Goal: Transaction & Acquisition: Purchase product/service

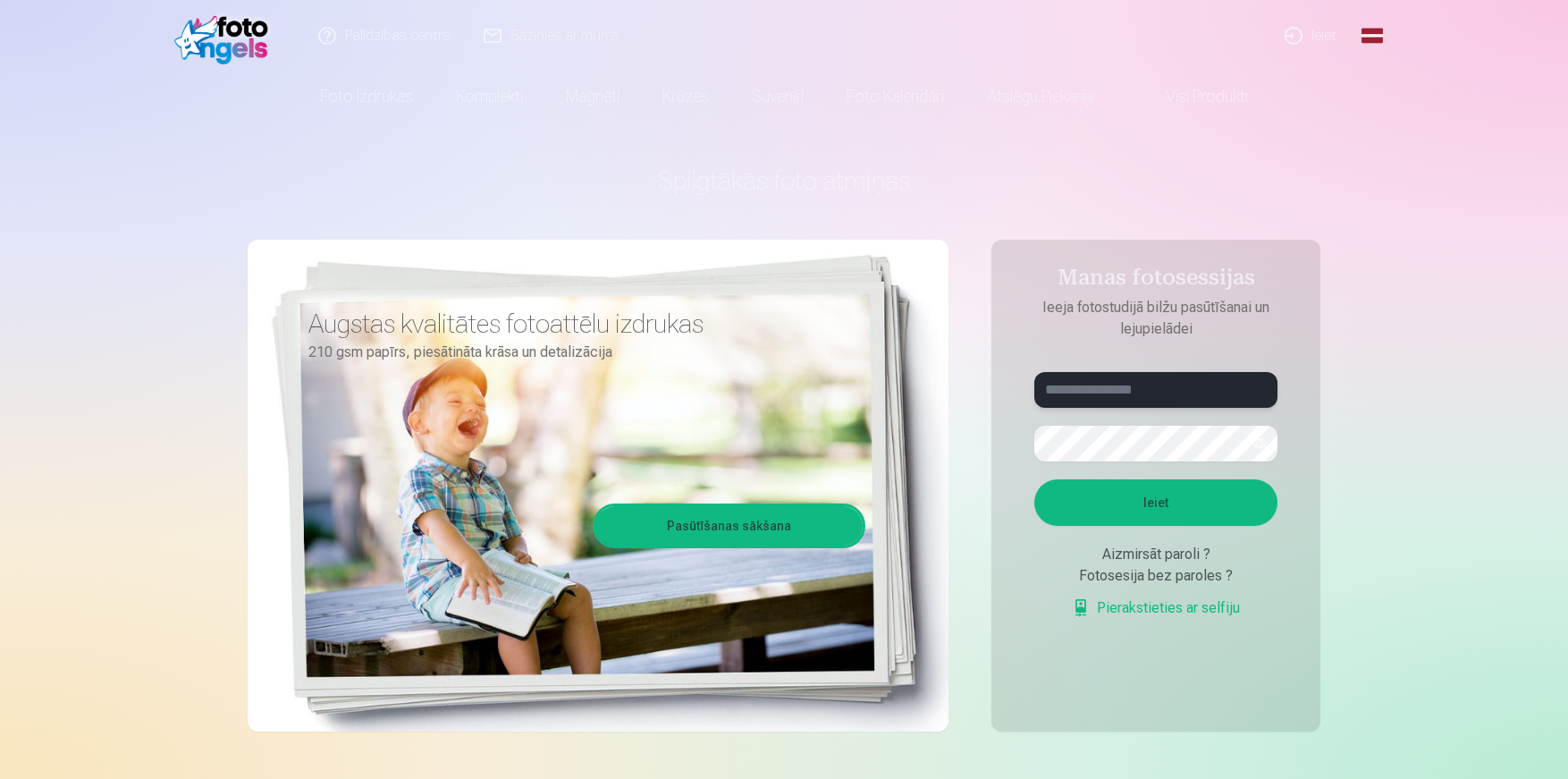
click at [1106, 398] on input "text" at bounding box center [1155, 389] width 243 height 36
type input "**********"
click at [1199, 493] on button "Ieiet" at bounding box center [1155, 502] width 243 height 47
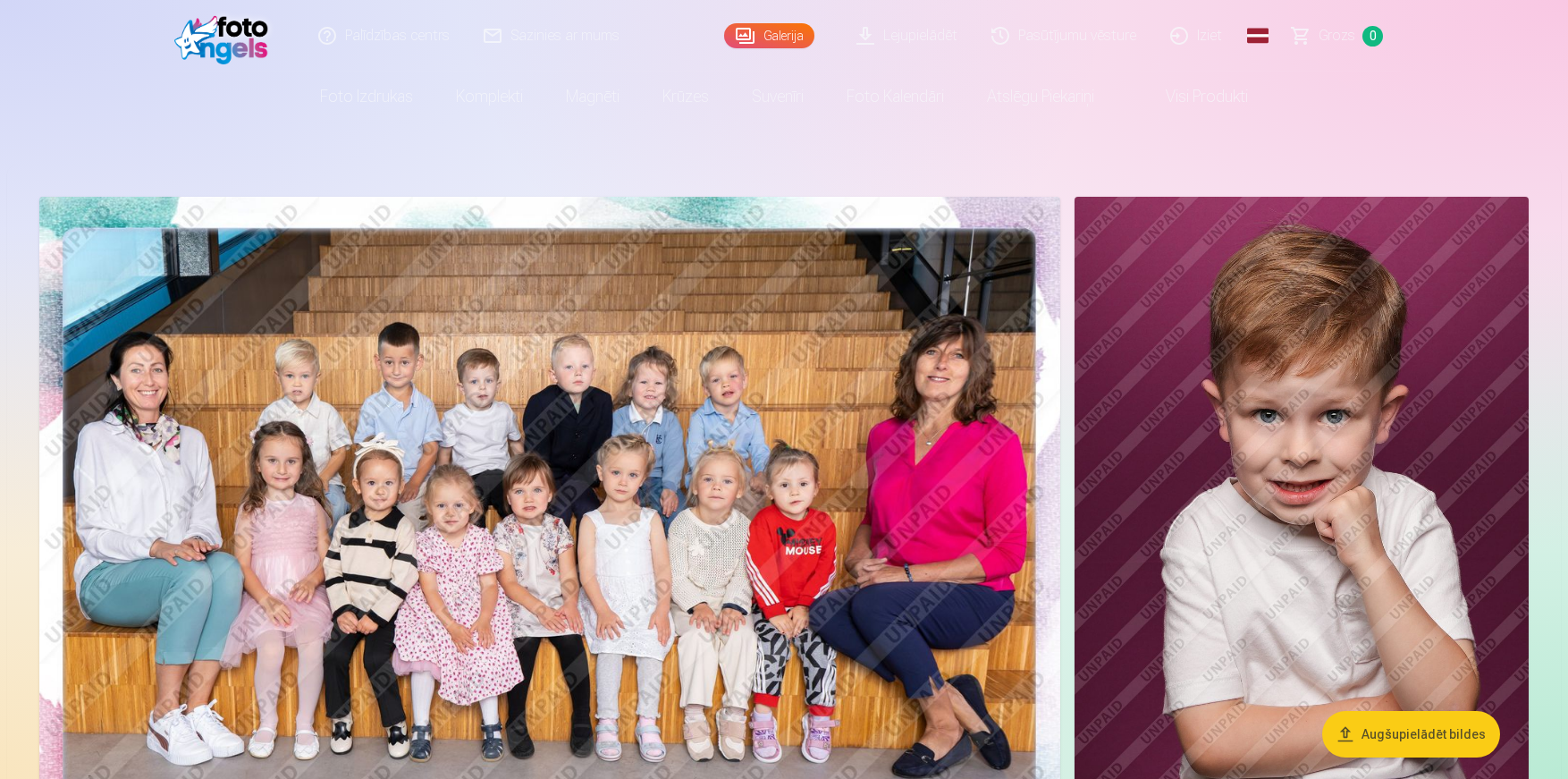
click at [582, 363] on img at bounding box center [550, 537] width 1021 height 682
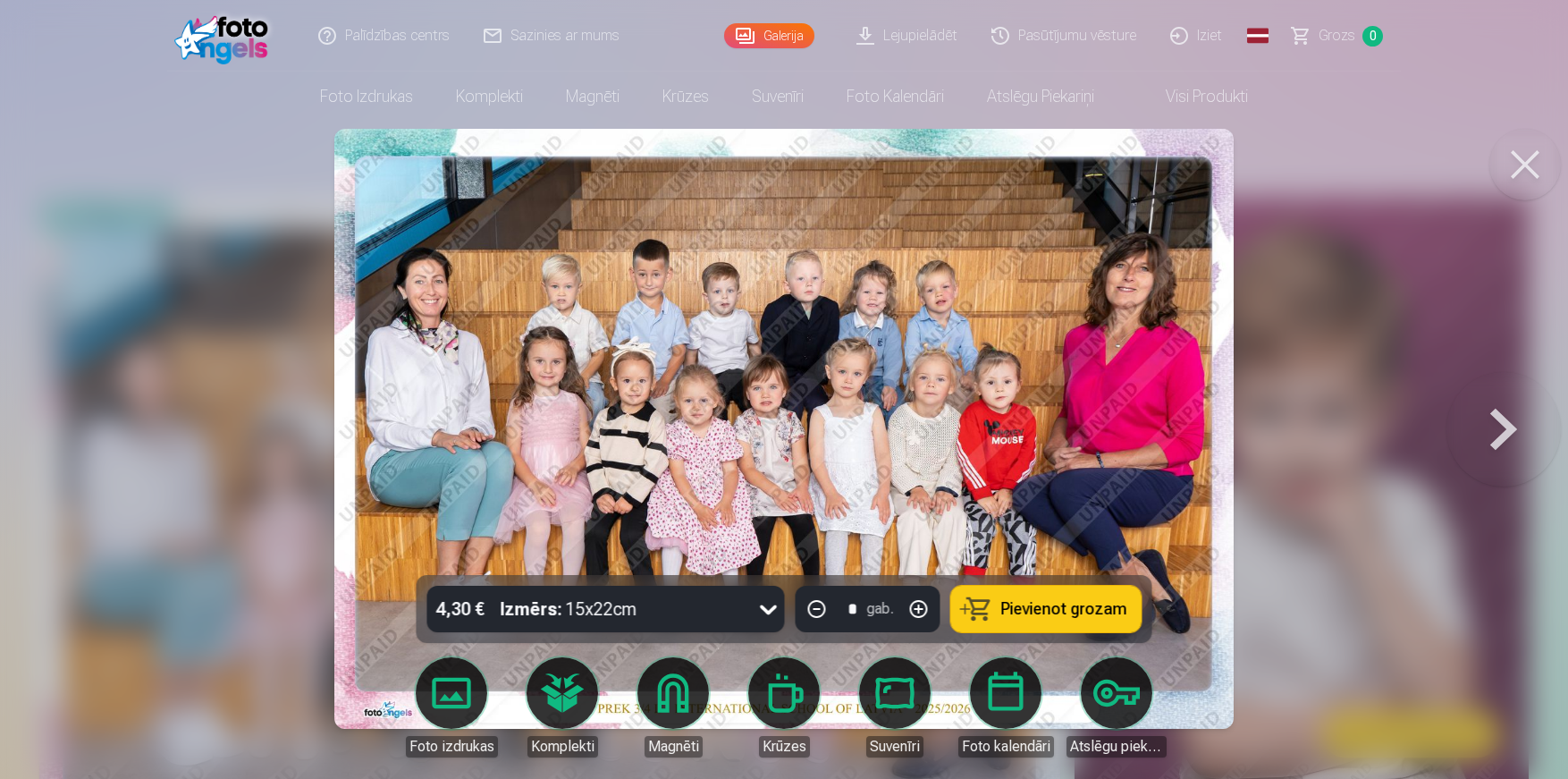
click at [571, 689] on body "Palīdzības centrs Sazinies ar mums Galerija Lejupielādēt Pasūtījumu vēsture Izi…" at bounding box center [784, 389] width 1568 height 779
click at [1303, 424] on div at bounding box center [784, 389] width 1568 height 779
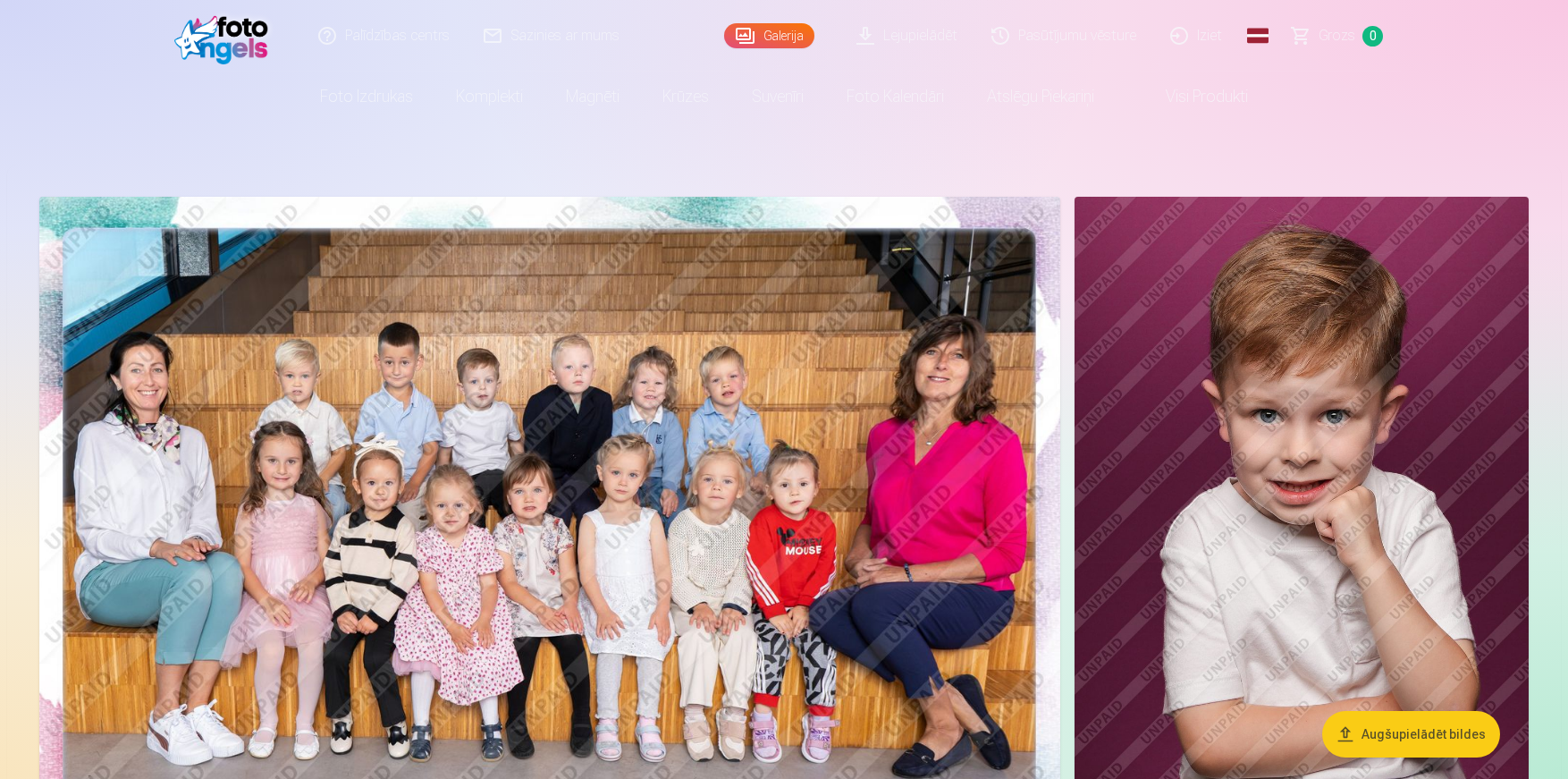
click at [854, 351] on img at bounding box center [550, 537] width 1021 height 682
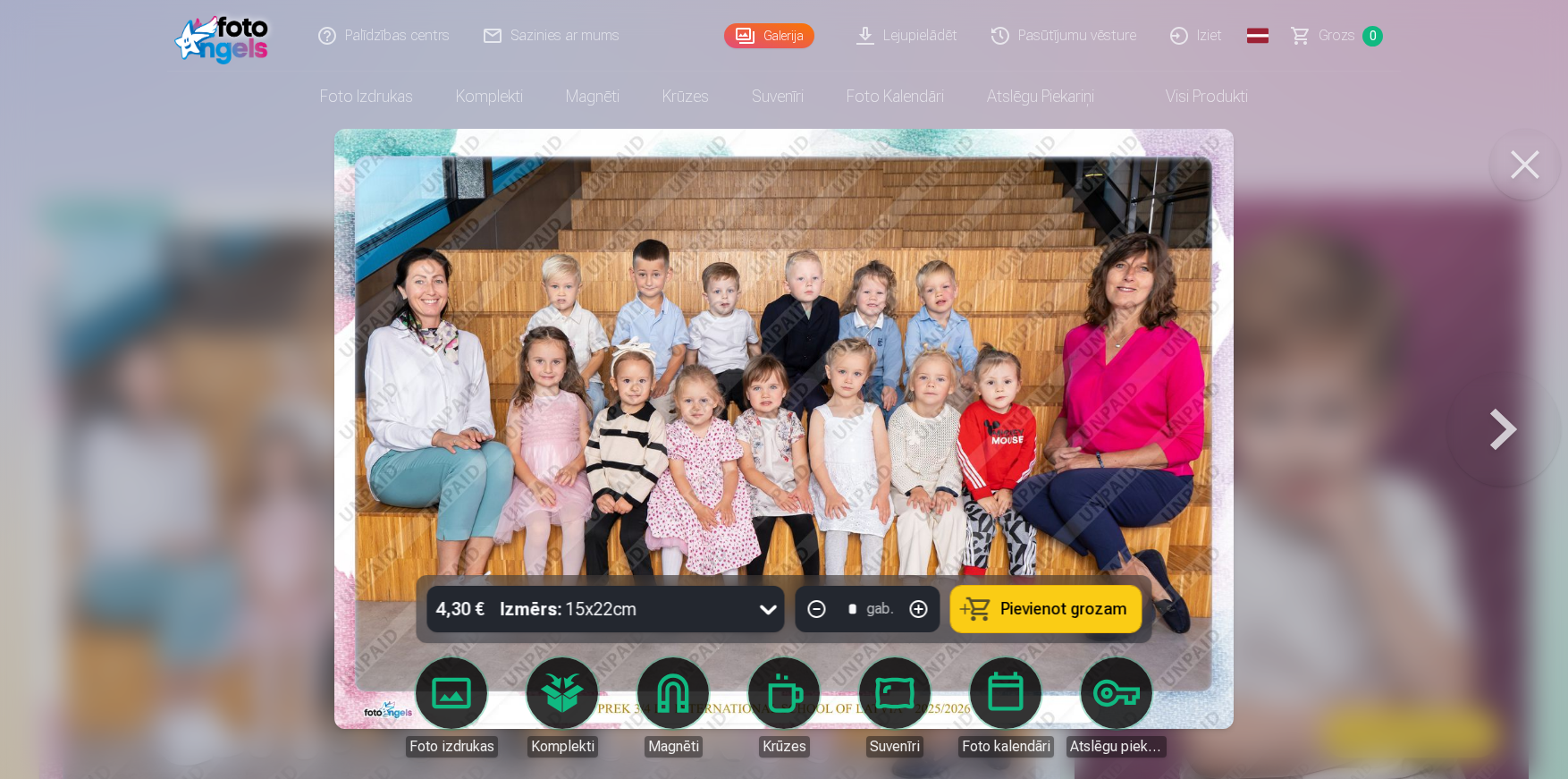
click at [1083, 608] on span "Pievienot grozam" at bounding box center [1063, 609] width 126 height 17
click at [1535, 161] on button at bounding box center [1525, 164] width 72 height 72
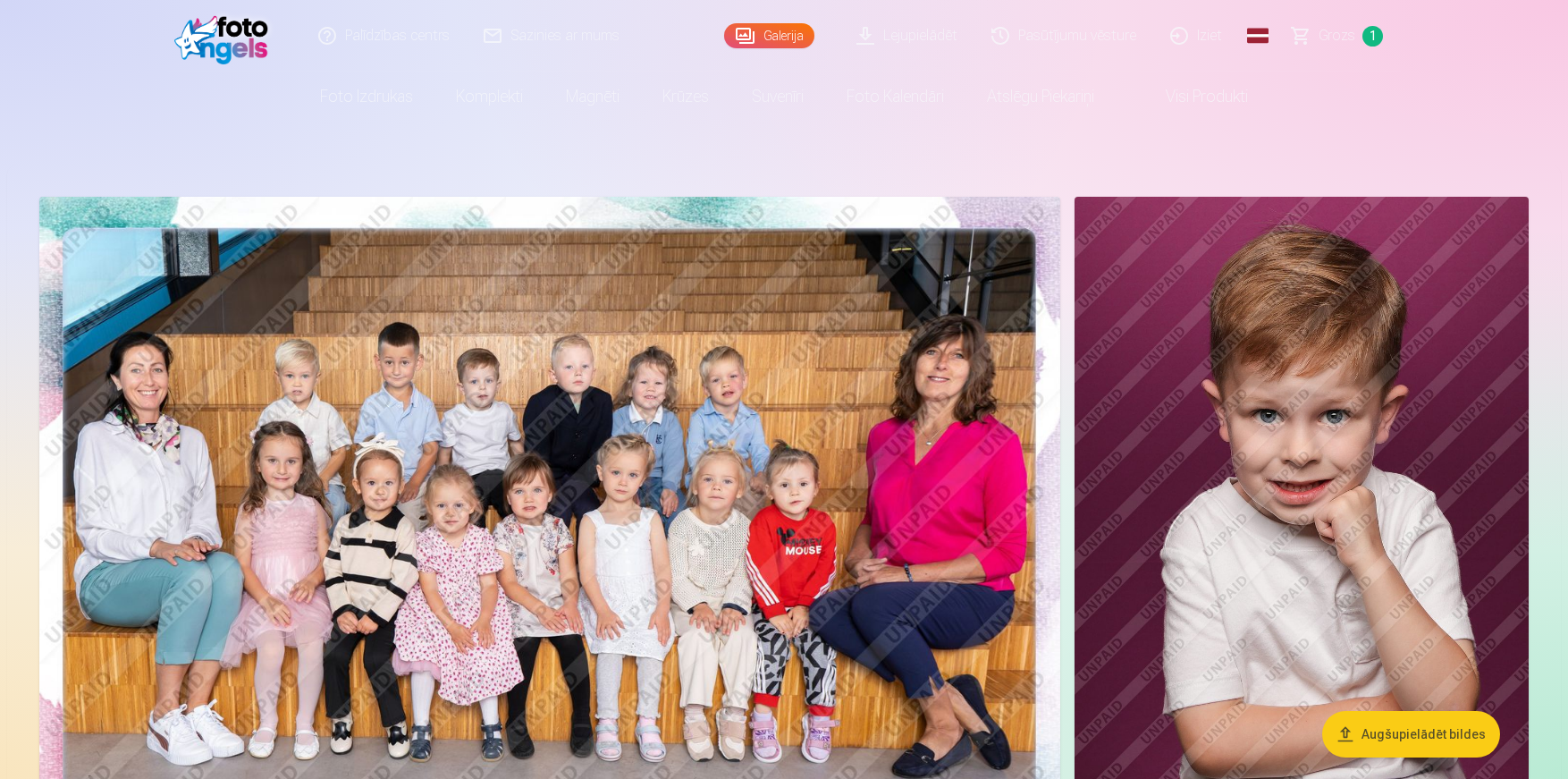
click at [1321, 41] on span "Grozs" at bounding box center [1337, 35] width 37 height 21
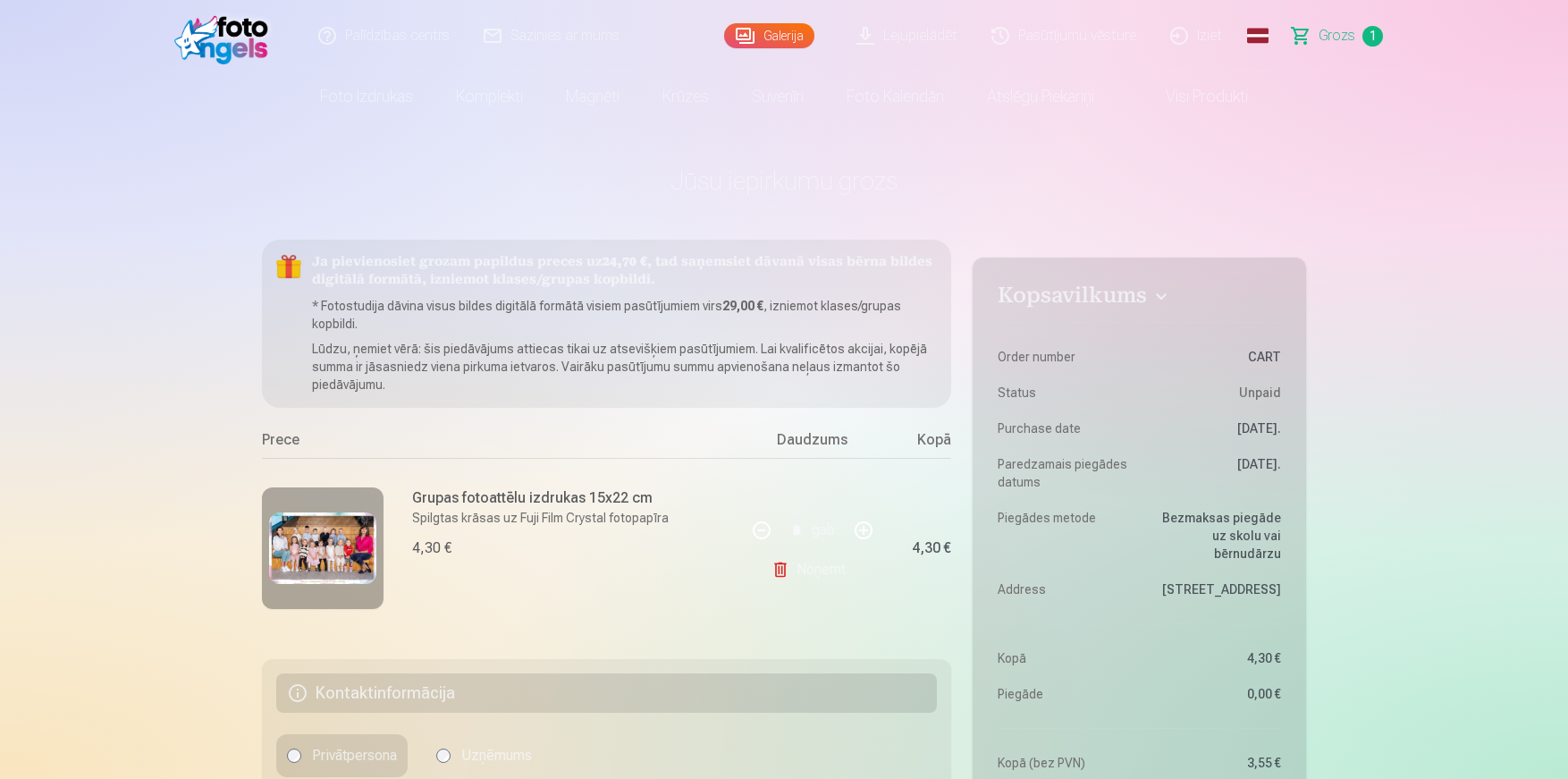
click at [953, 30] on link "Lejupielādēt" at bounding box center [907, 36] width 135 height 72
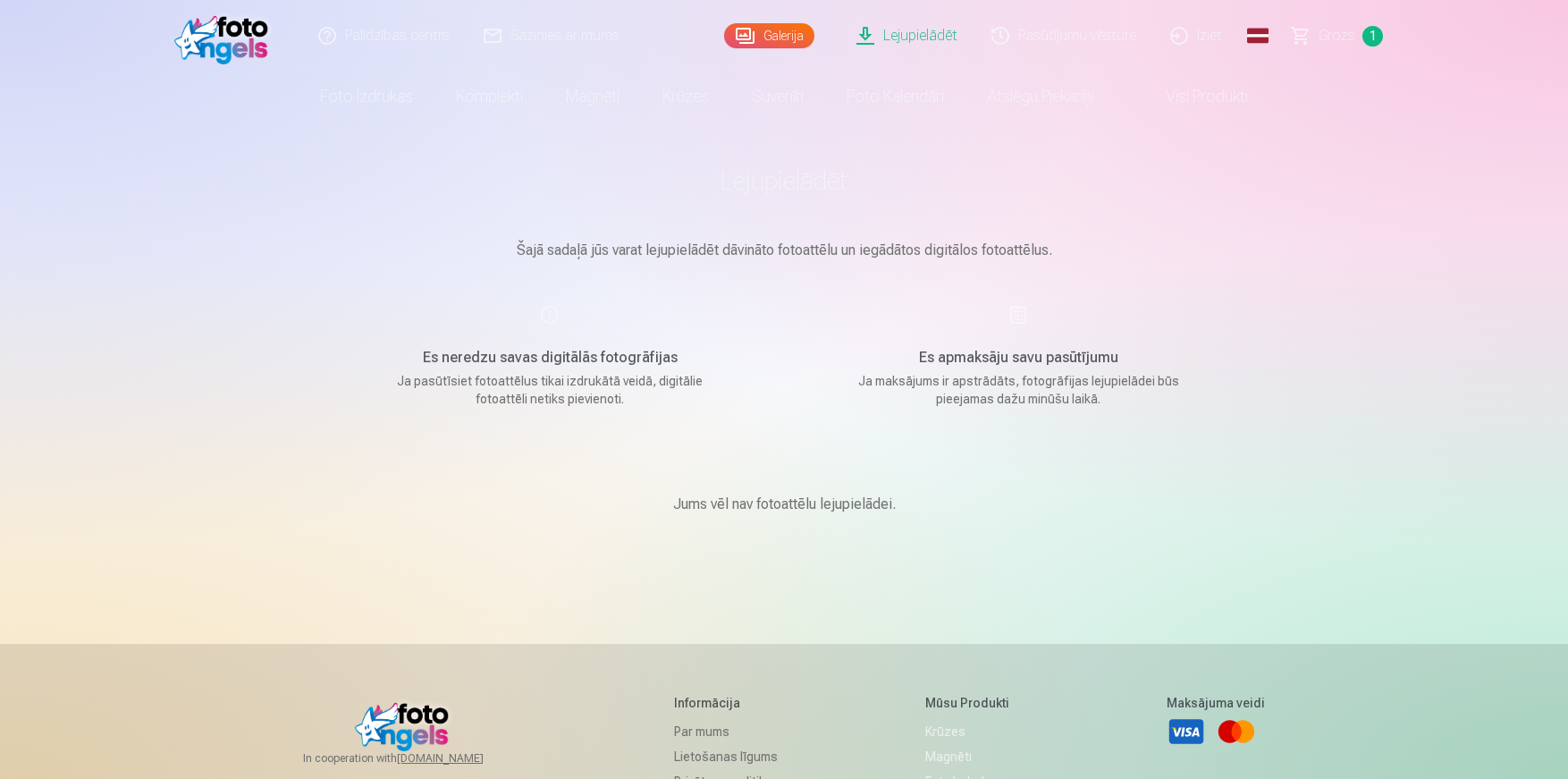
click at [1333, 30] on span "Grozs" at bounding box center [1337, 35] width 37 height 21
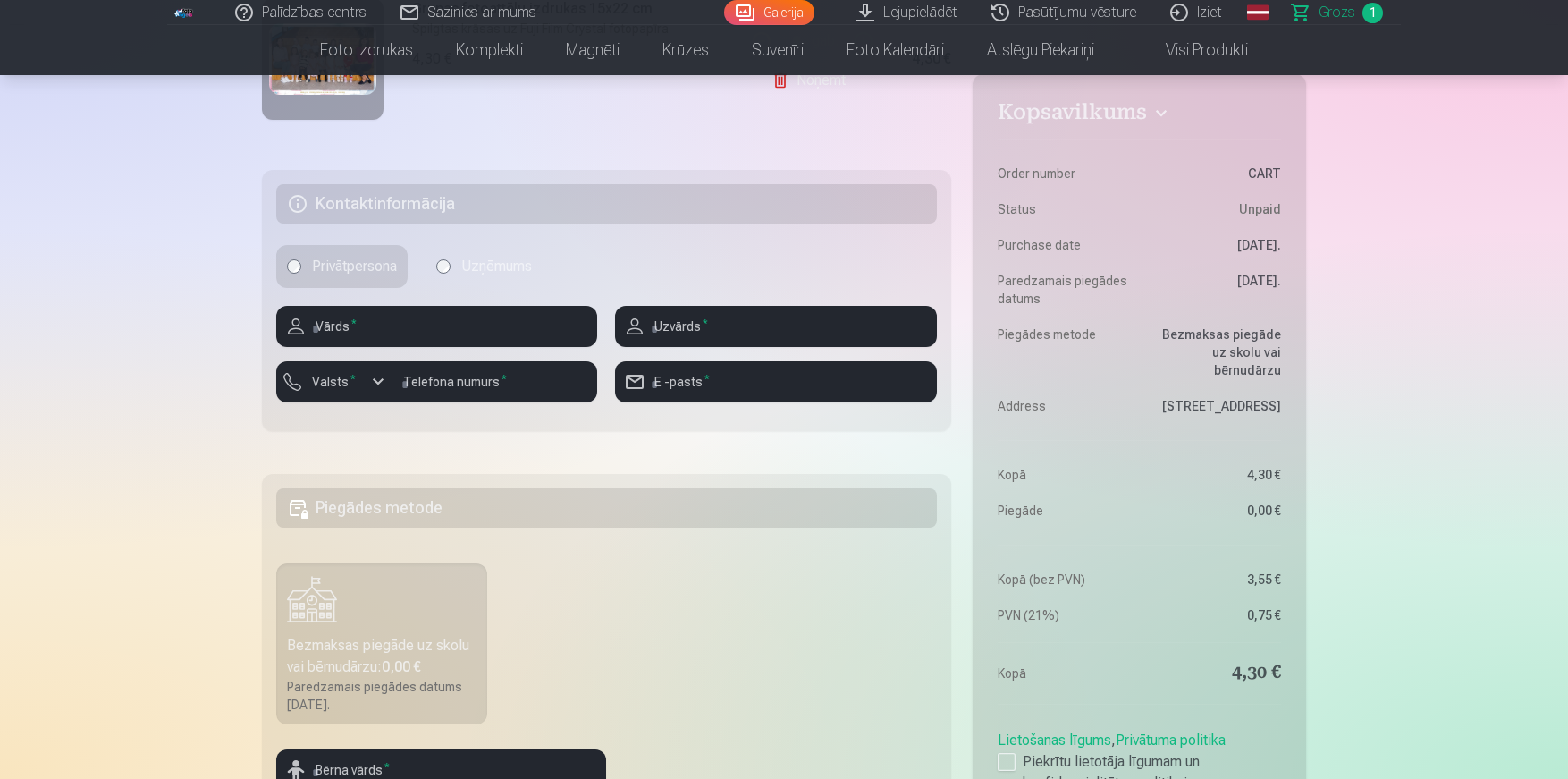
scroll to position [529, 0]
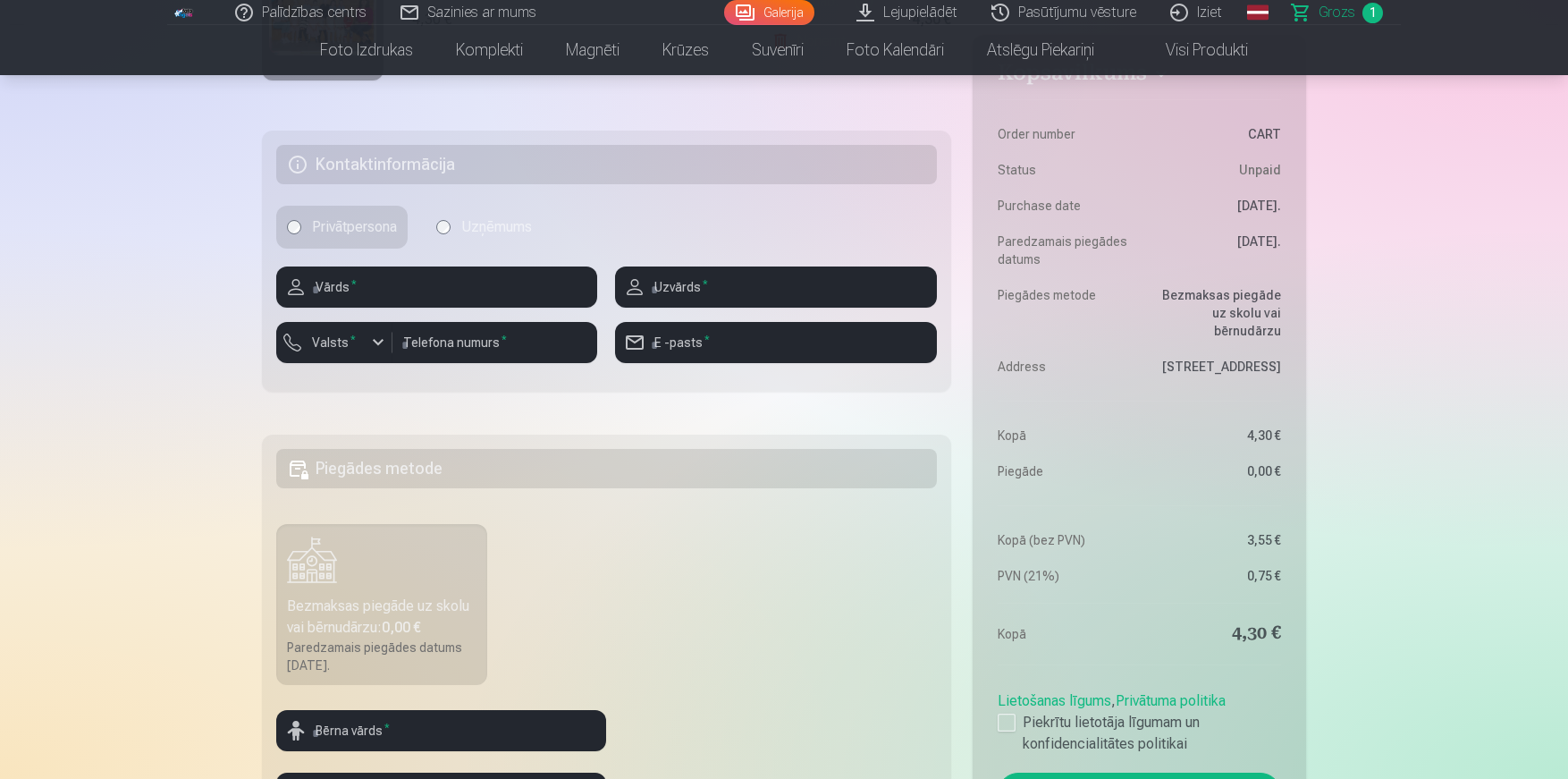
click at [435, 479] on h5 "Piegādes metode" at bounding box center [606, 468] width 661 height 39
click at [359, 467] on h5 "Piegādes metode" at bounding box center [606, 468] width 661 height 39
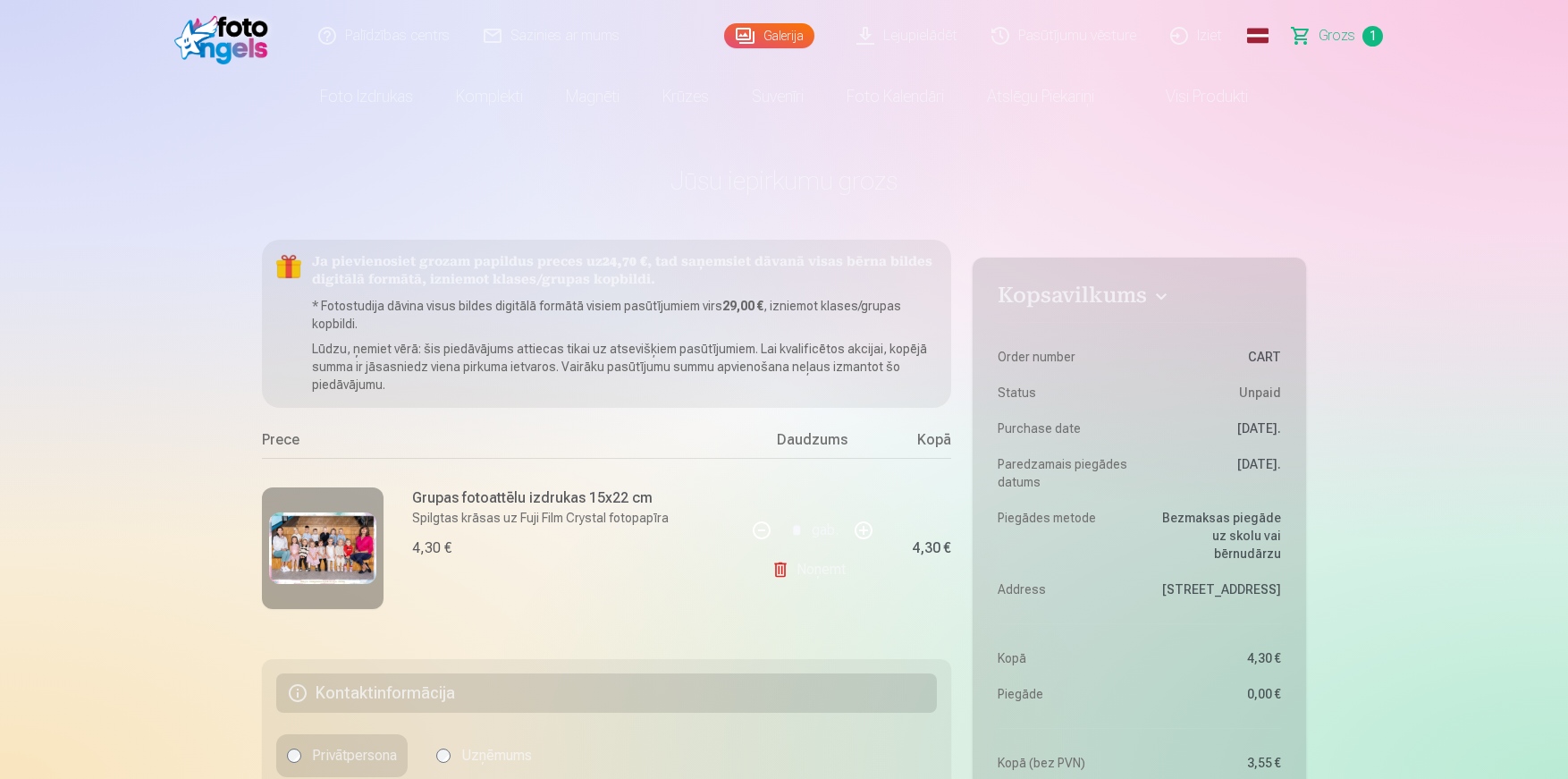
click at [793, 28] on link "Galerija" at bounding box center [769, 35] width 90 height 25
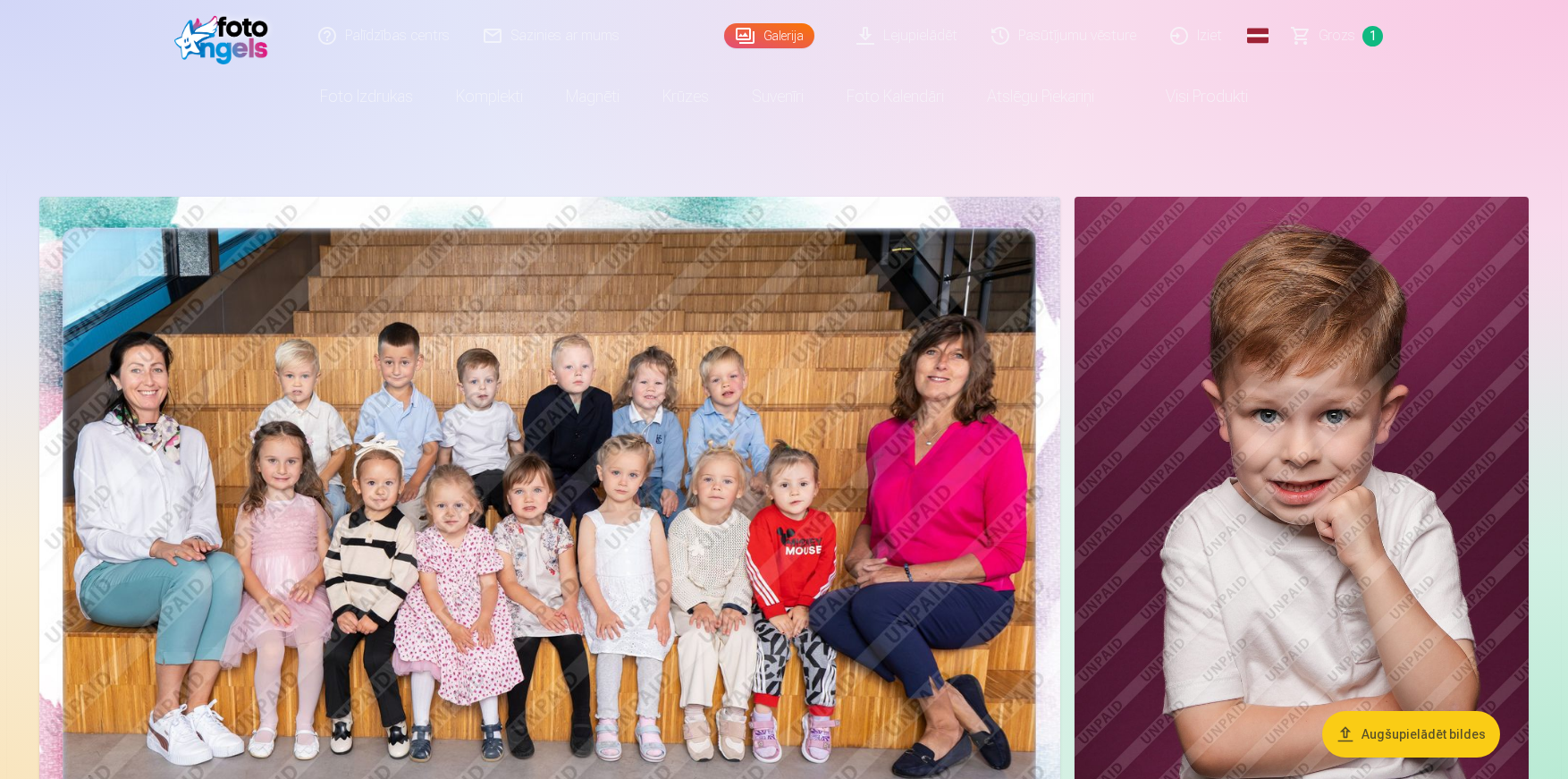
click at [1198, 104] on link "Visi produkti" at bounding box center [1193, 96] width 154 height 50
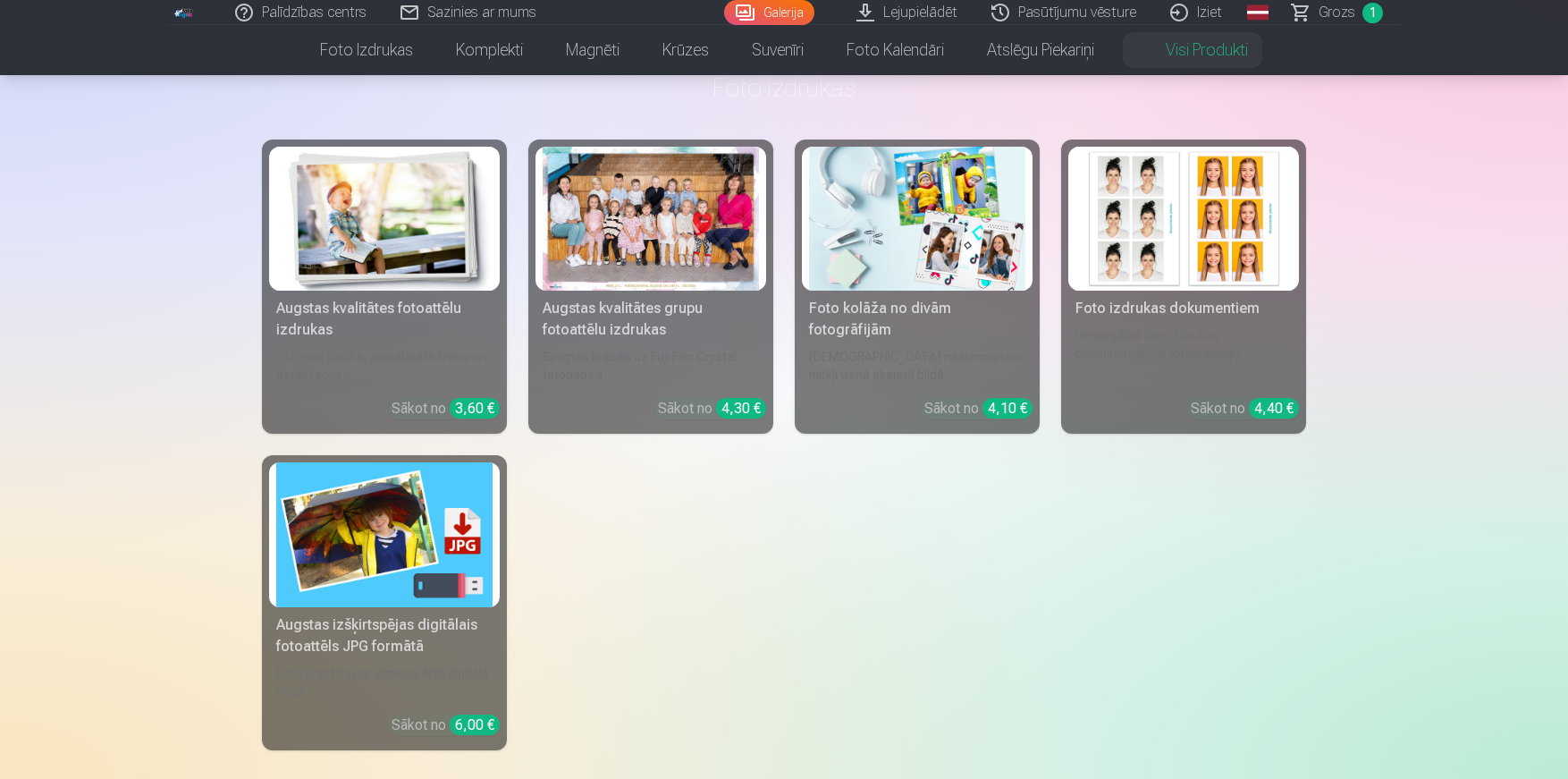
scroll to position [95, 0]
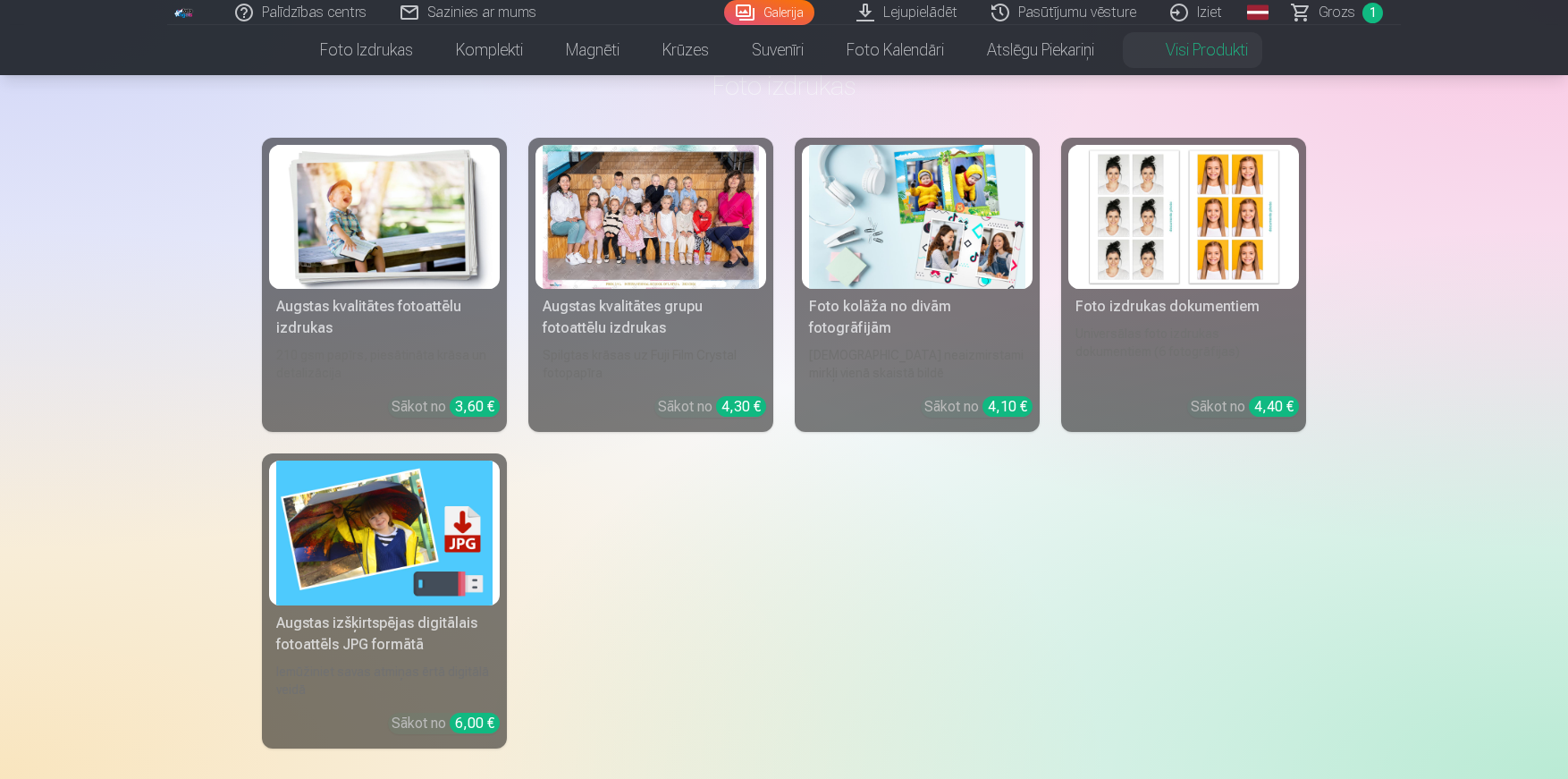
click at [375, 639] on div "Augstas izšķirtspējas digitālais fotoattēls JPG formātā" at bounding box center [384, 633] width 230 height 43
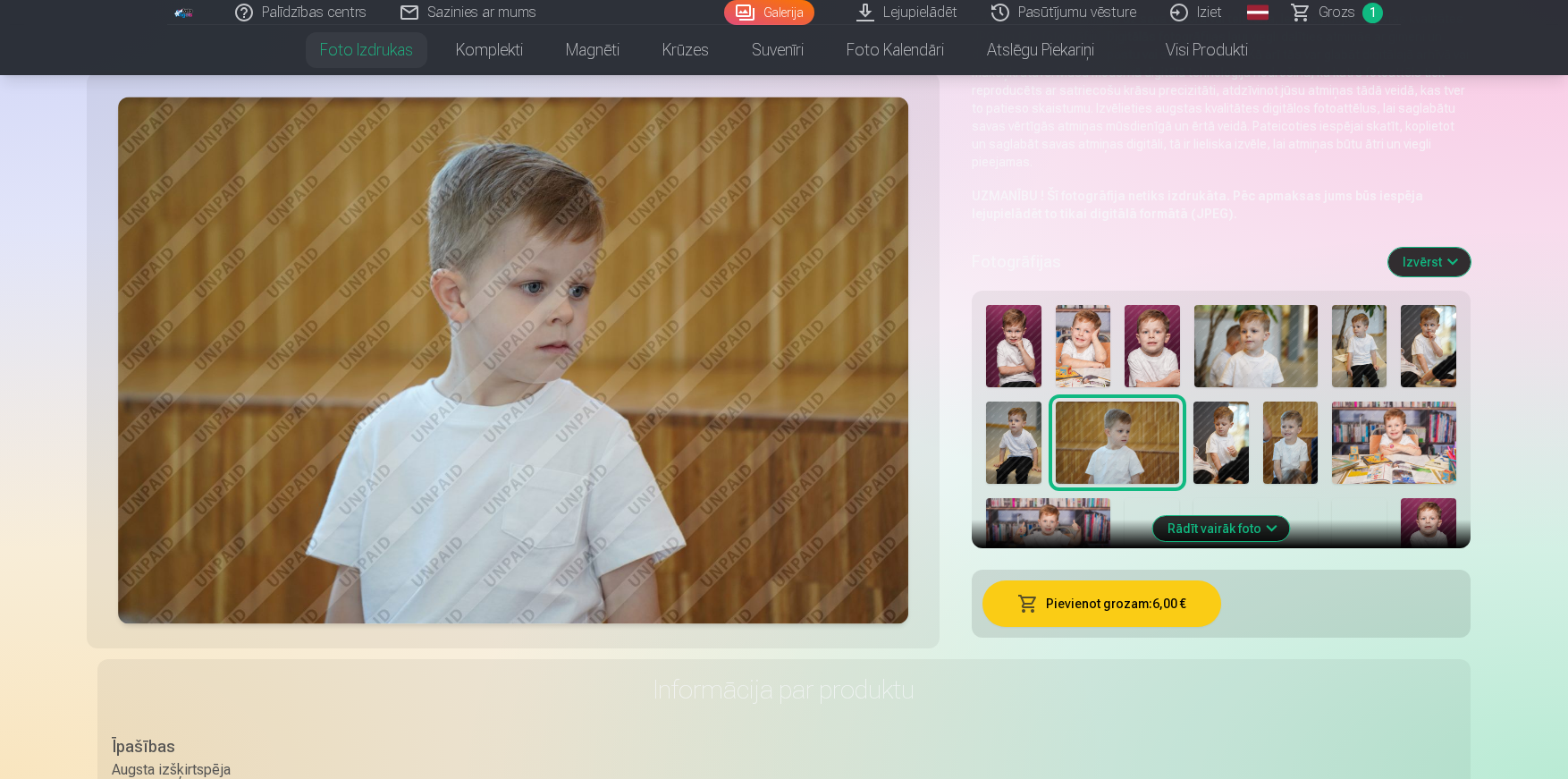
scroll to position [385, 0]
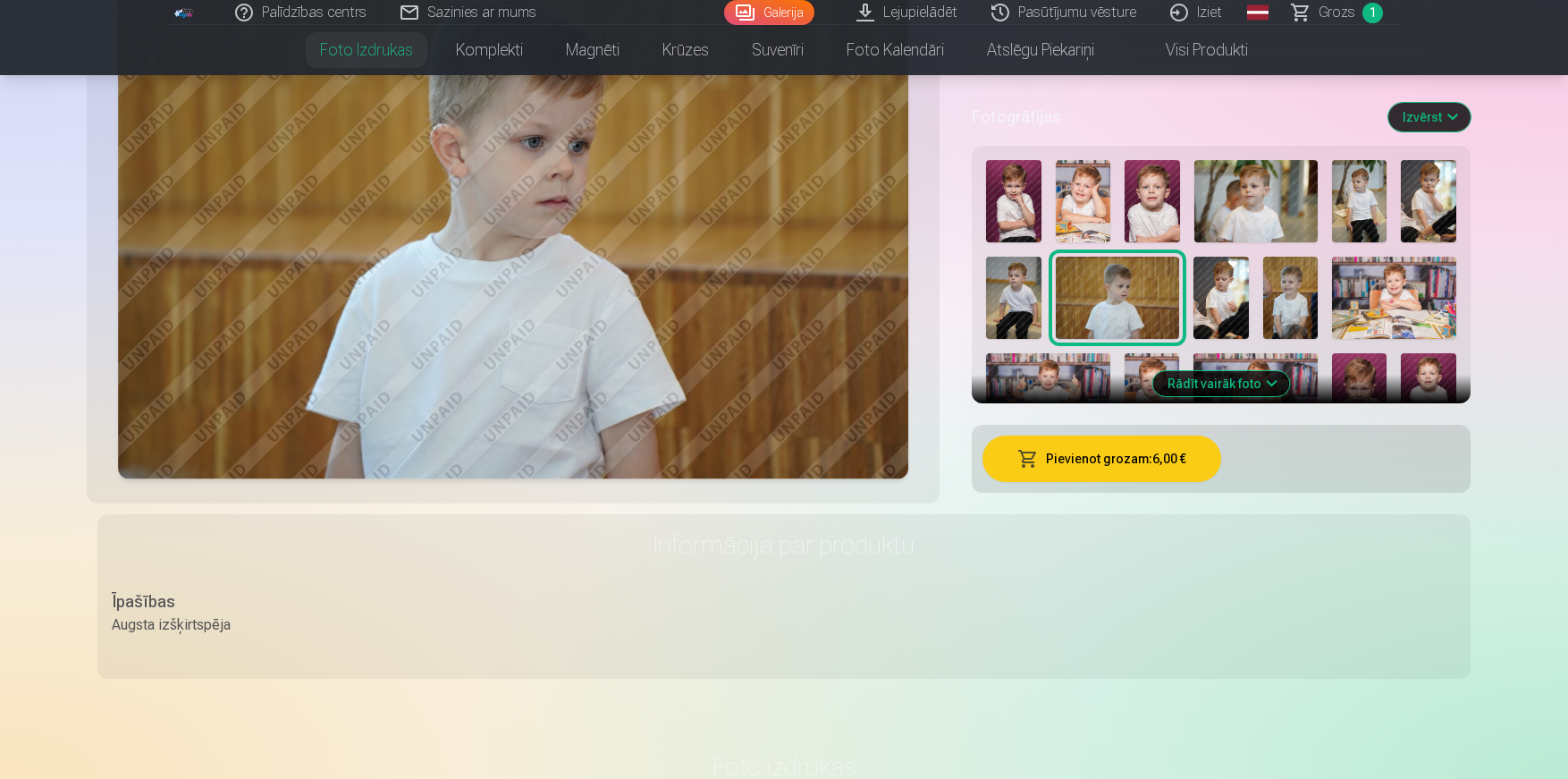
click at [1218, 377] on button "Rādīt vairāk foto" at bounding box center [1221, 383] width 137 height 25
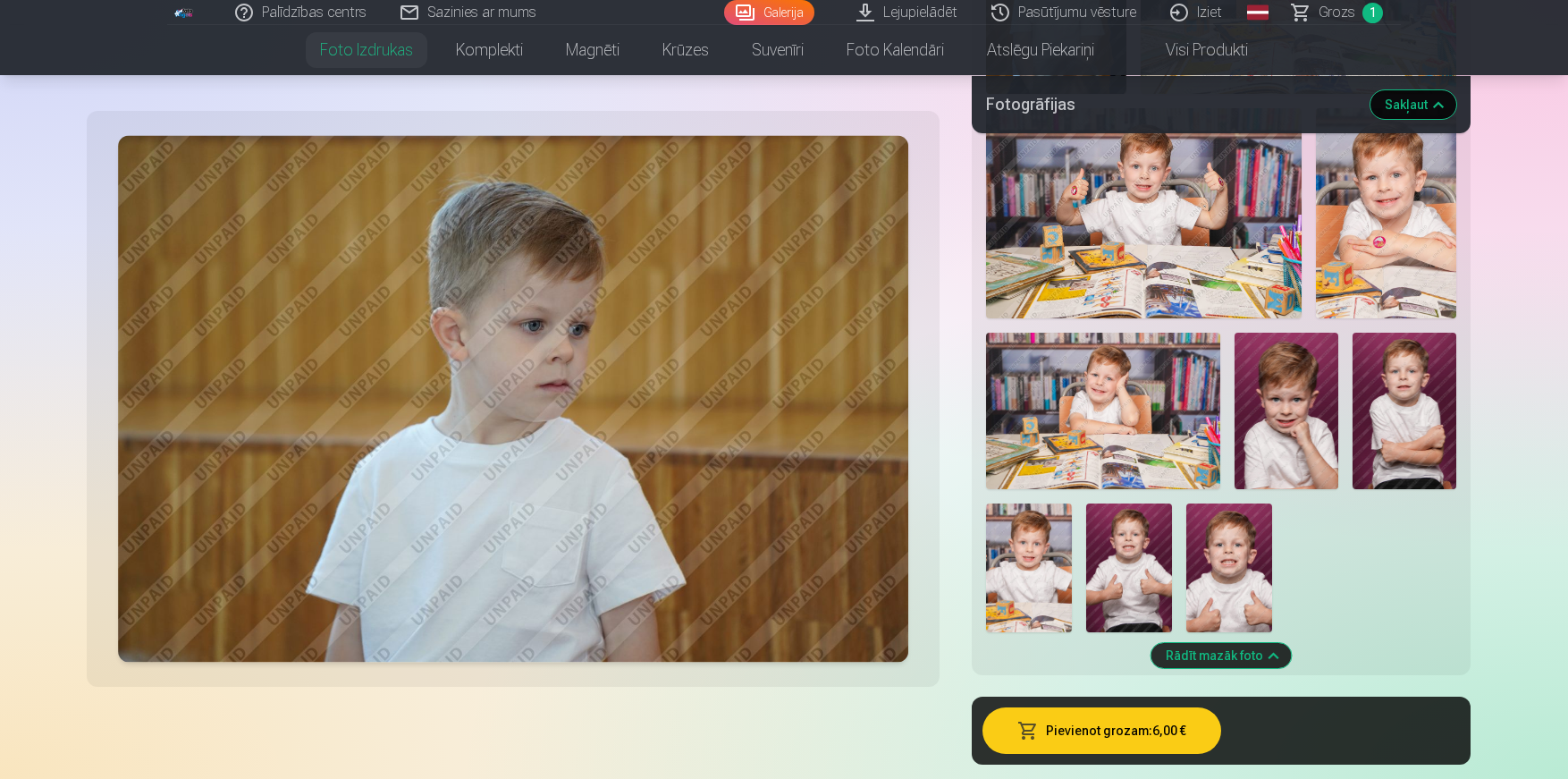
scroll to position [1225, 0]
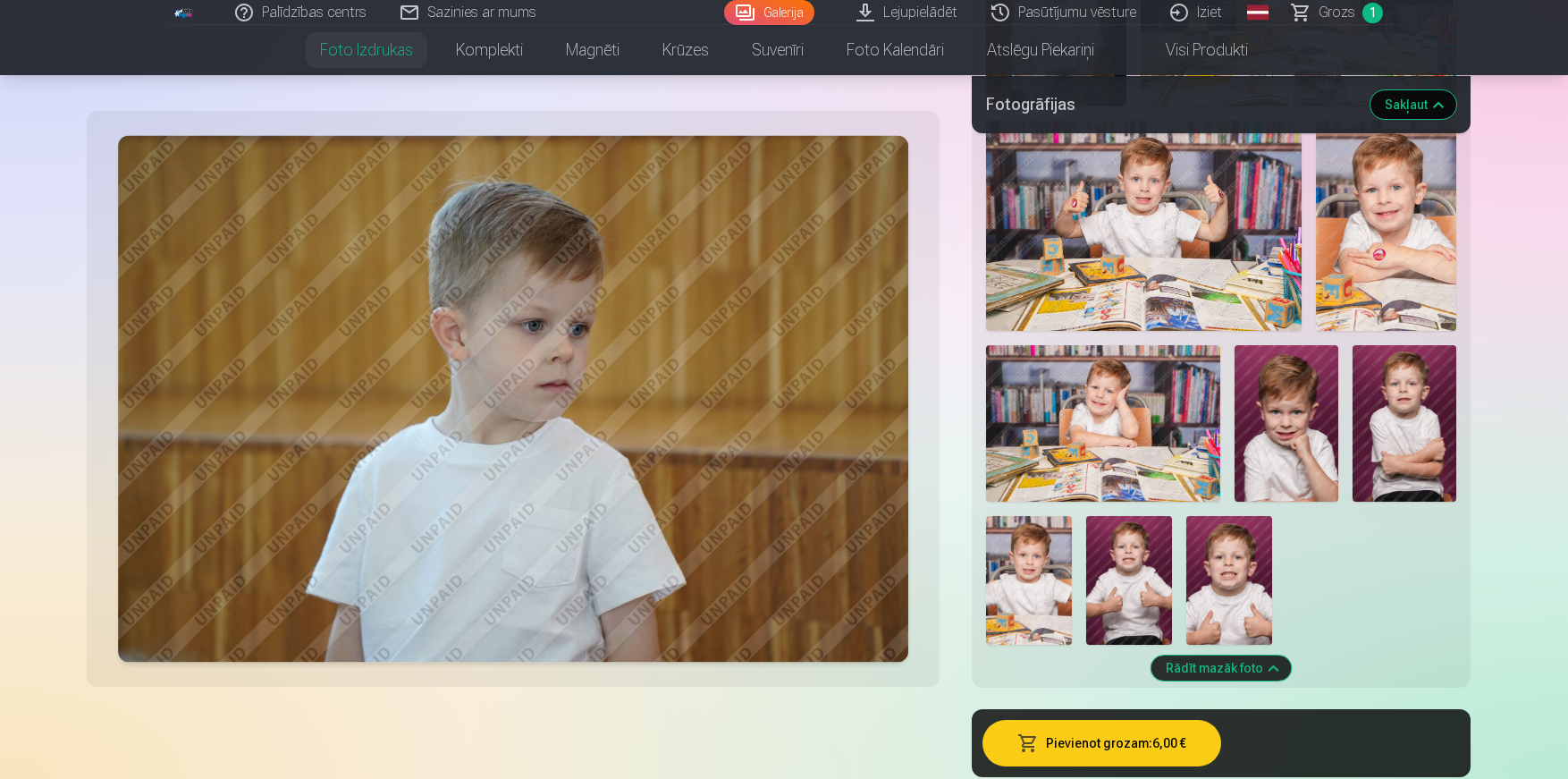
click at [1036, 562] on img at bounding box center [1029, 580] width 86 height 128
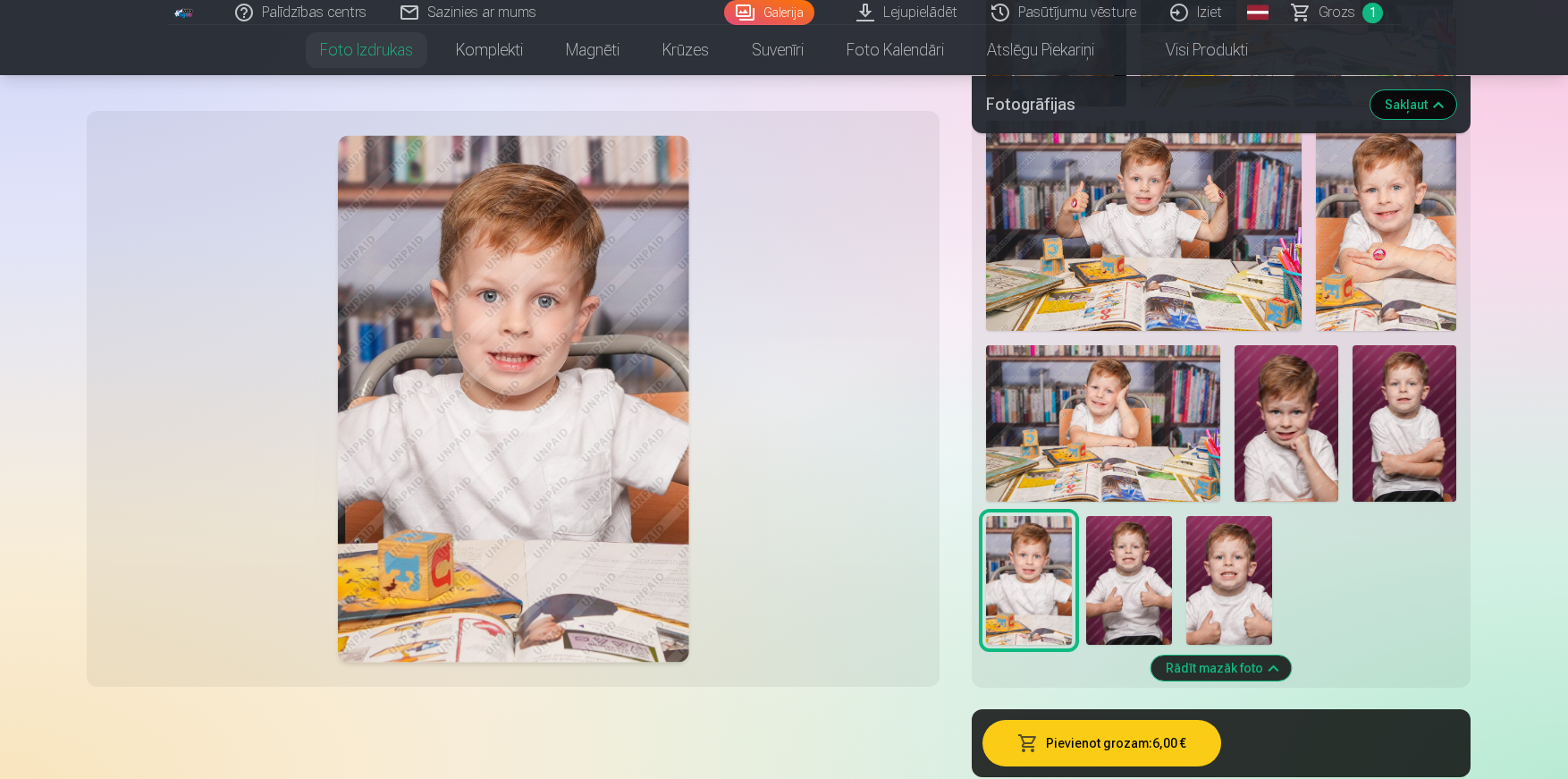
click at [1073, 749] on button "Pievienot grozam : 6,00 €" at bounding box center [1102, 742] width 239 height 47
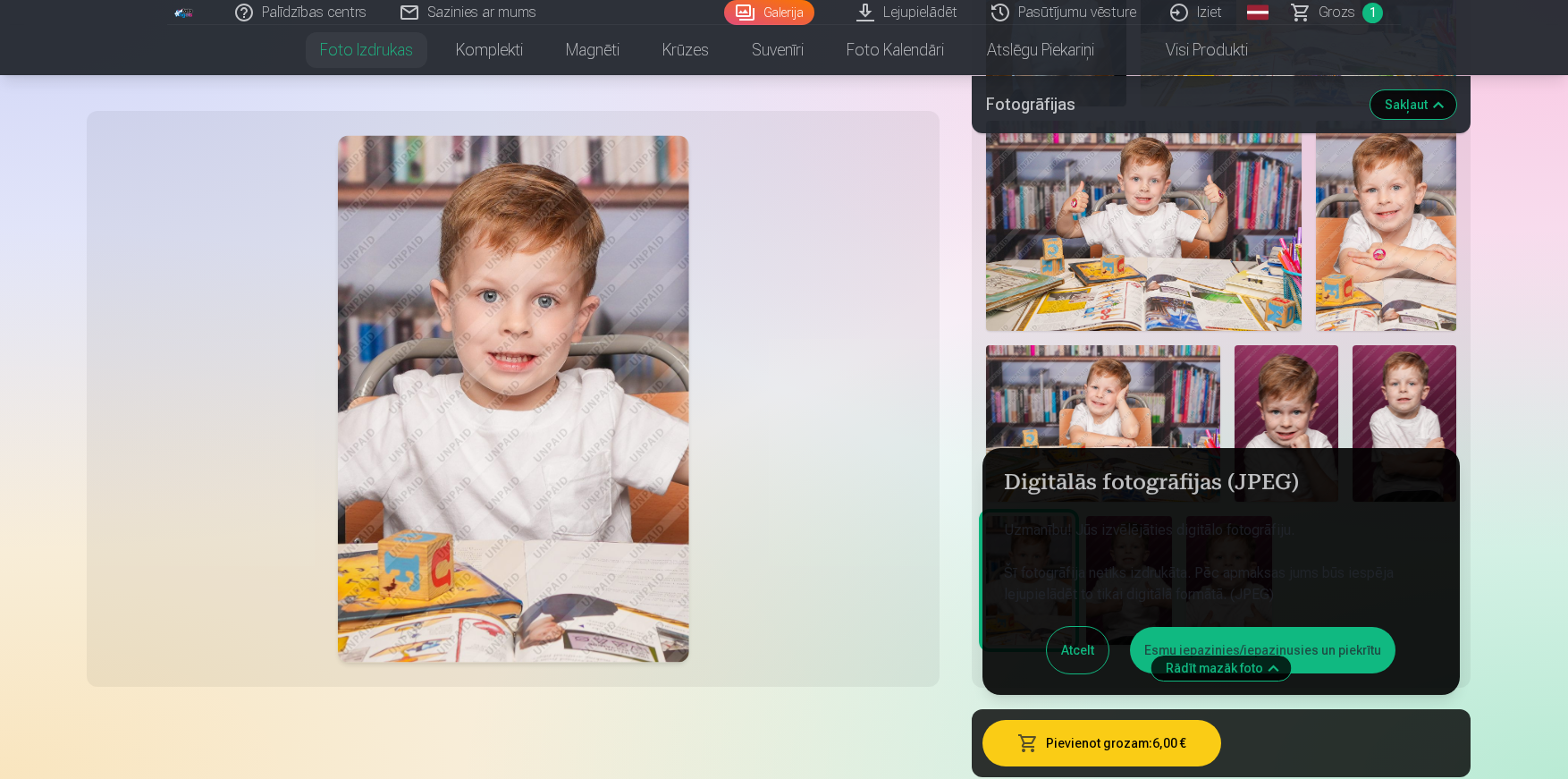
click at [1363, 628] on button "Esmu iepazinies/iepazinusies un piekrītu" at bounding box center [1262, 650] width 265 height 47
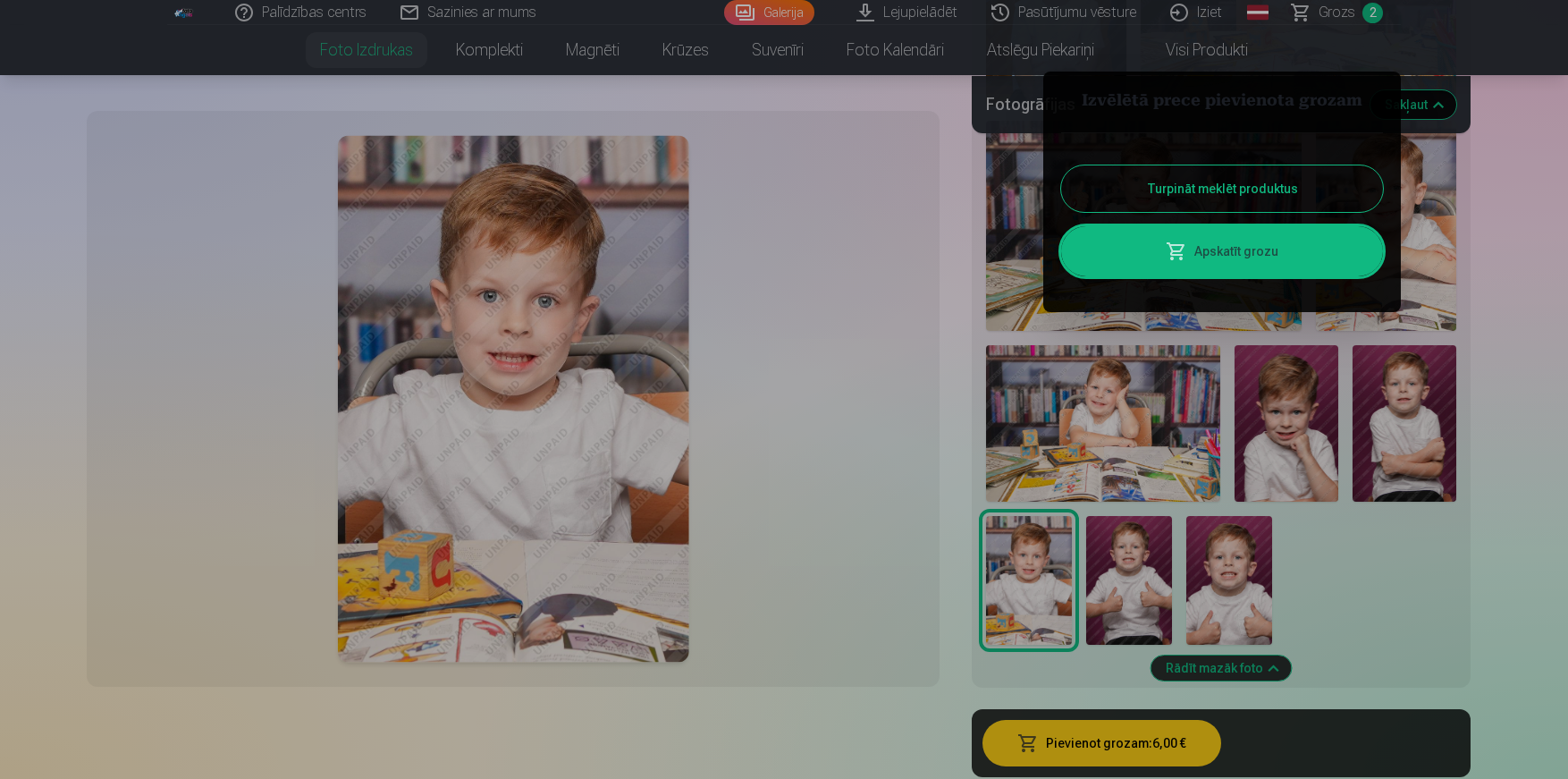
click at [1273, 182] on button "Turpināt meklēt produktus" at bounding box center [1222, 188] width 322 height 47
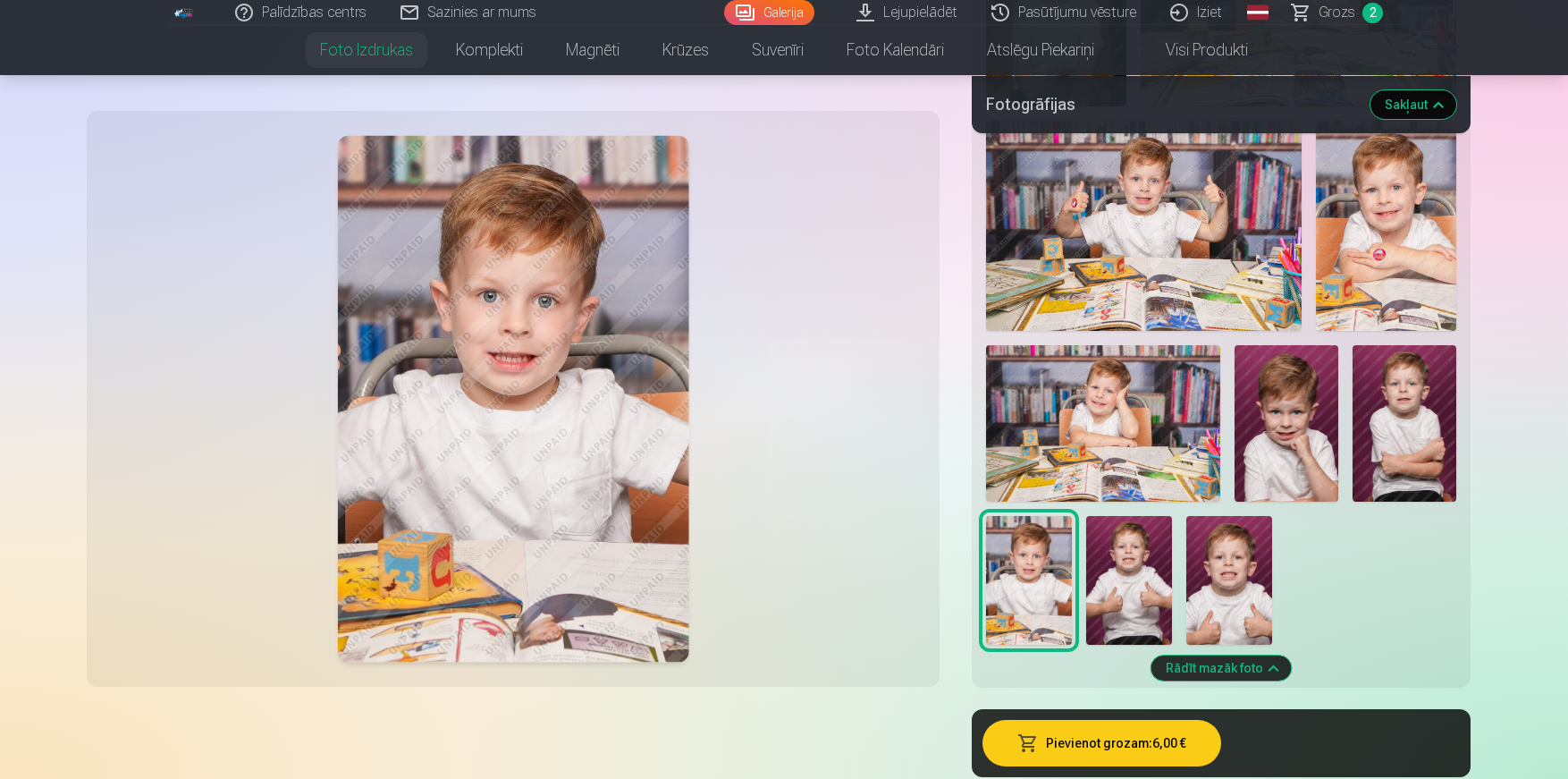
scroll to position [1184, 0]
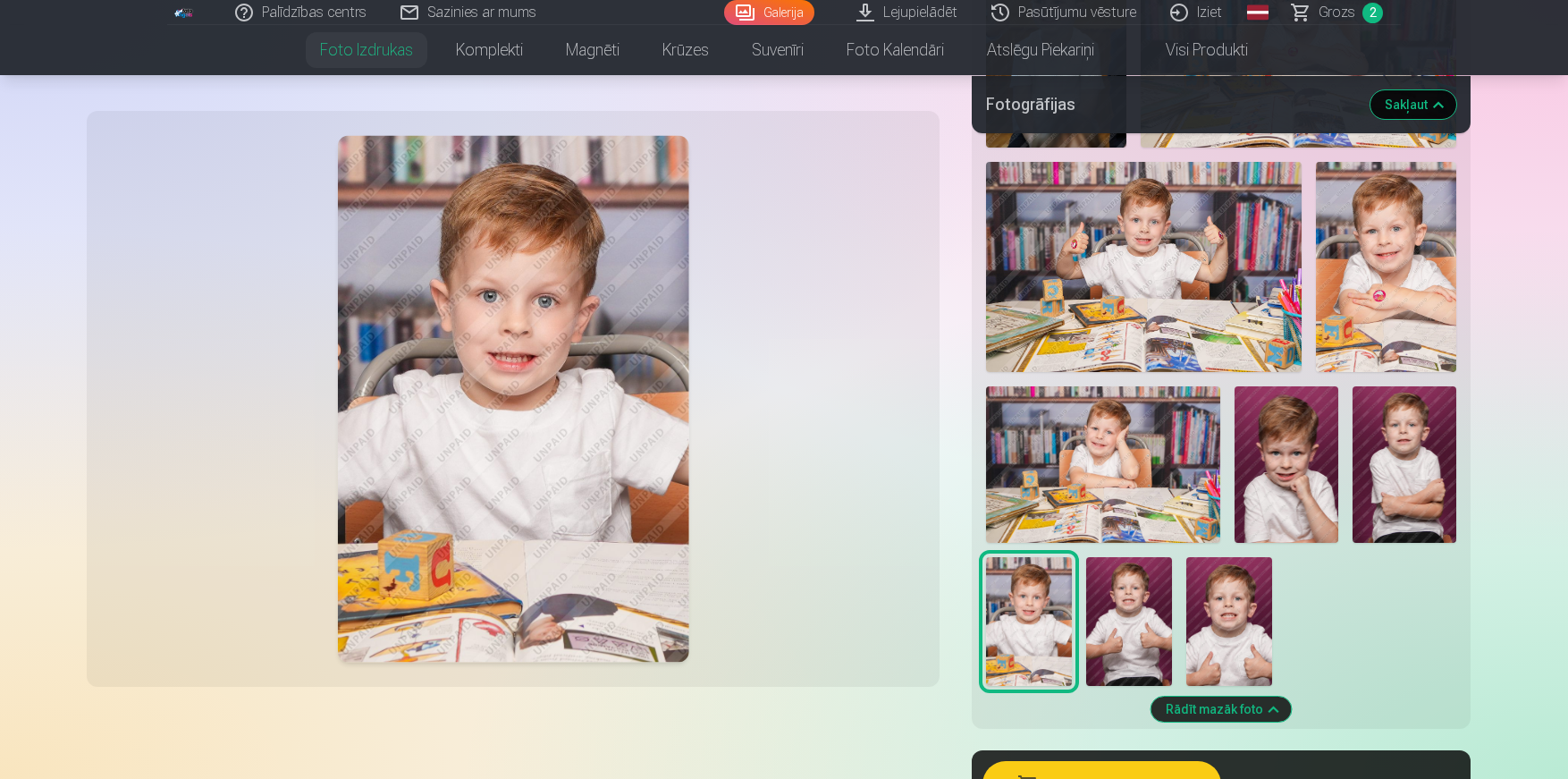
click at [1362, 269] on img at bounding box center [1385, 266] width 140 height 210
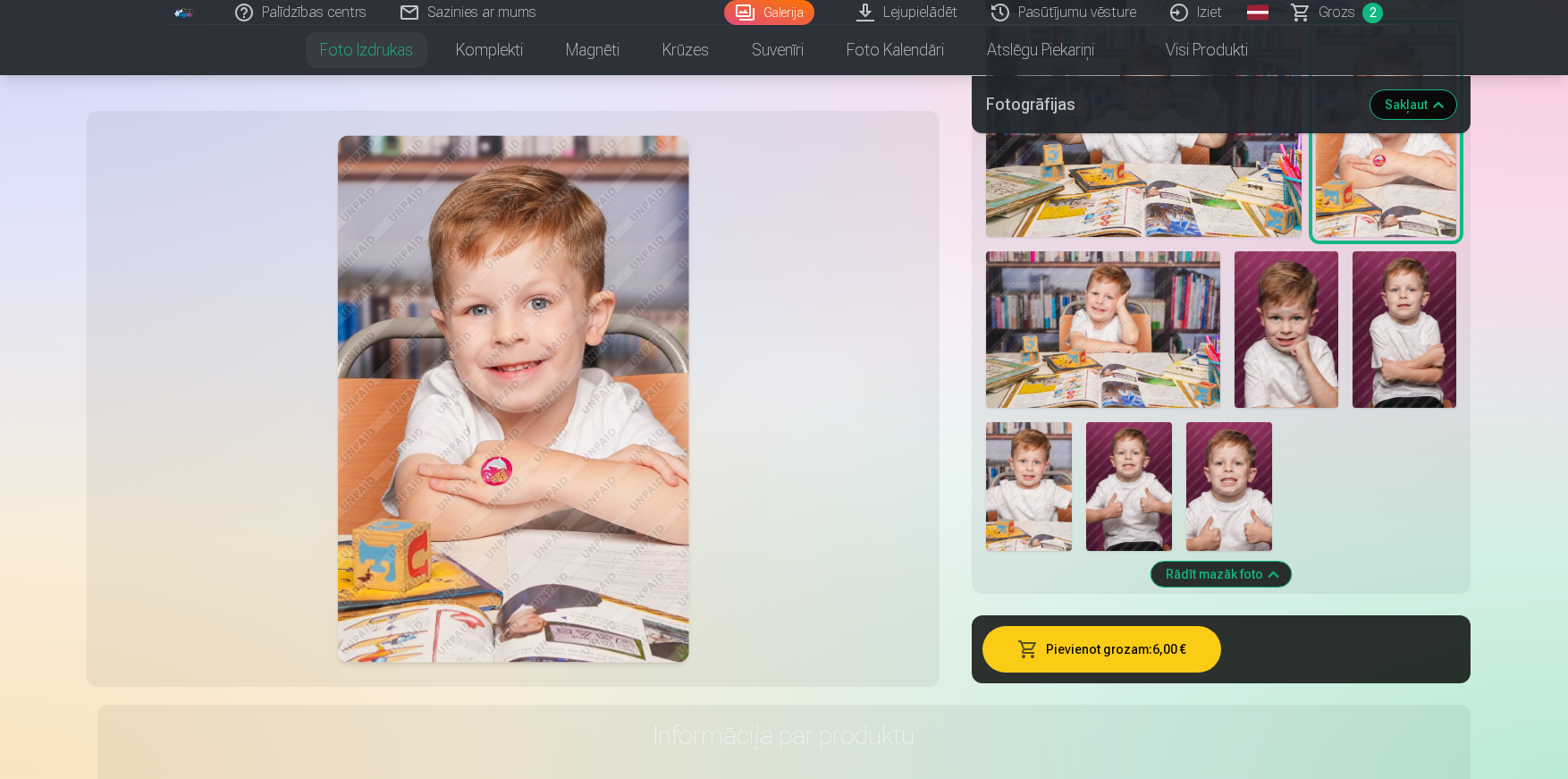
scroll to position [1321, 0]
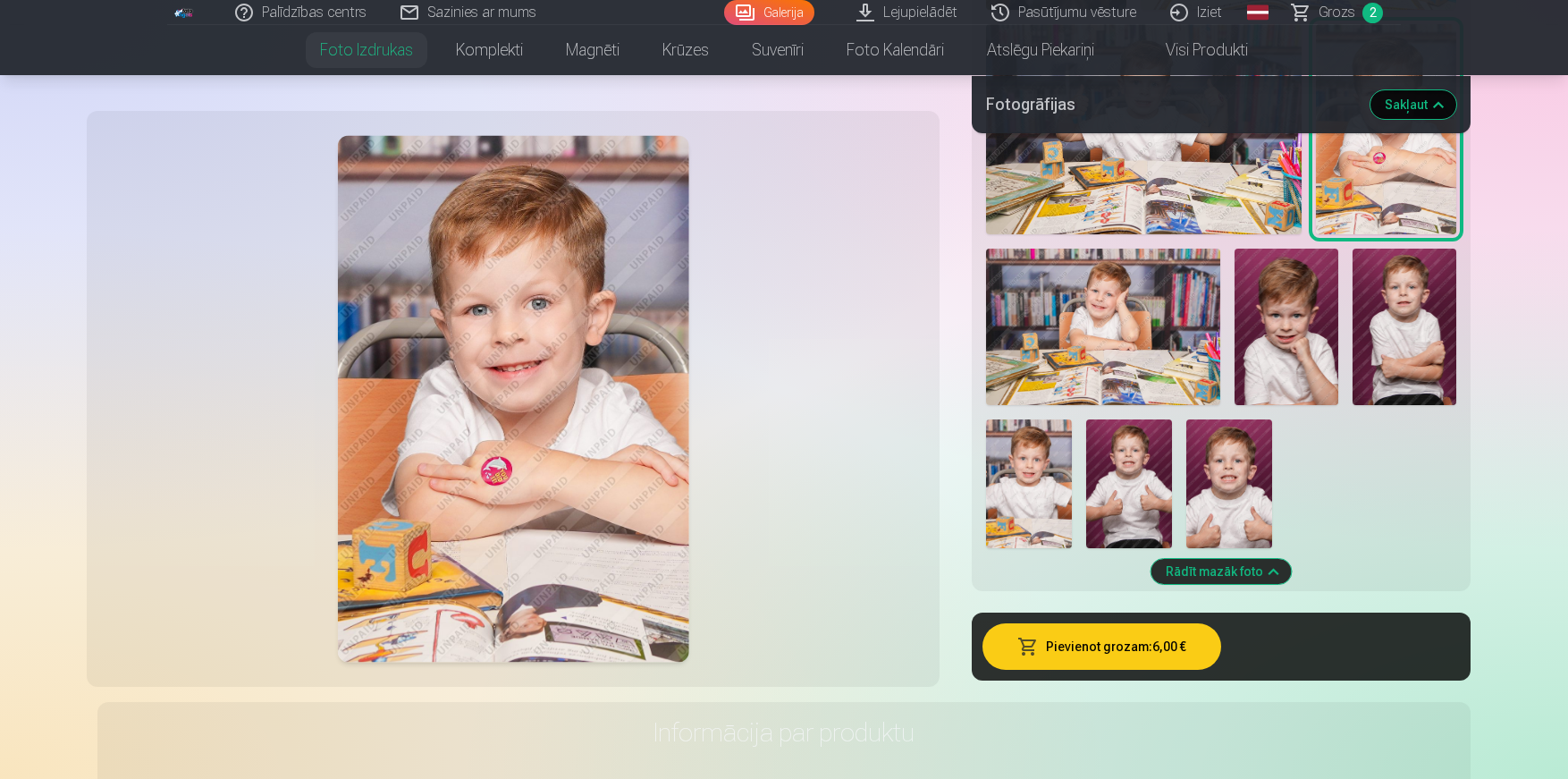
click at [1130, 647] on button "Pievienot grozam : 6,00 €" at bounding box center [1102, 646] width 239 height 47
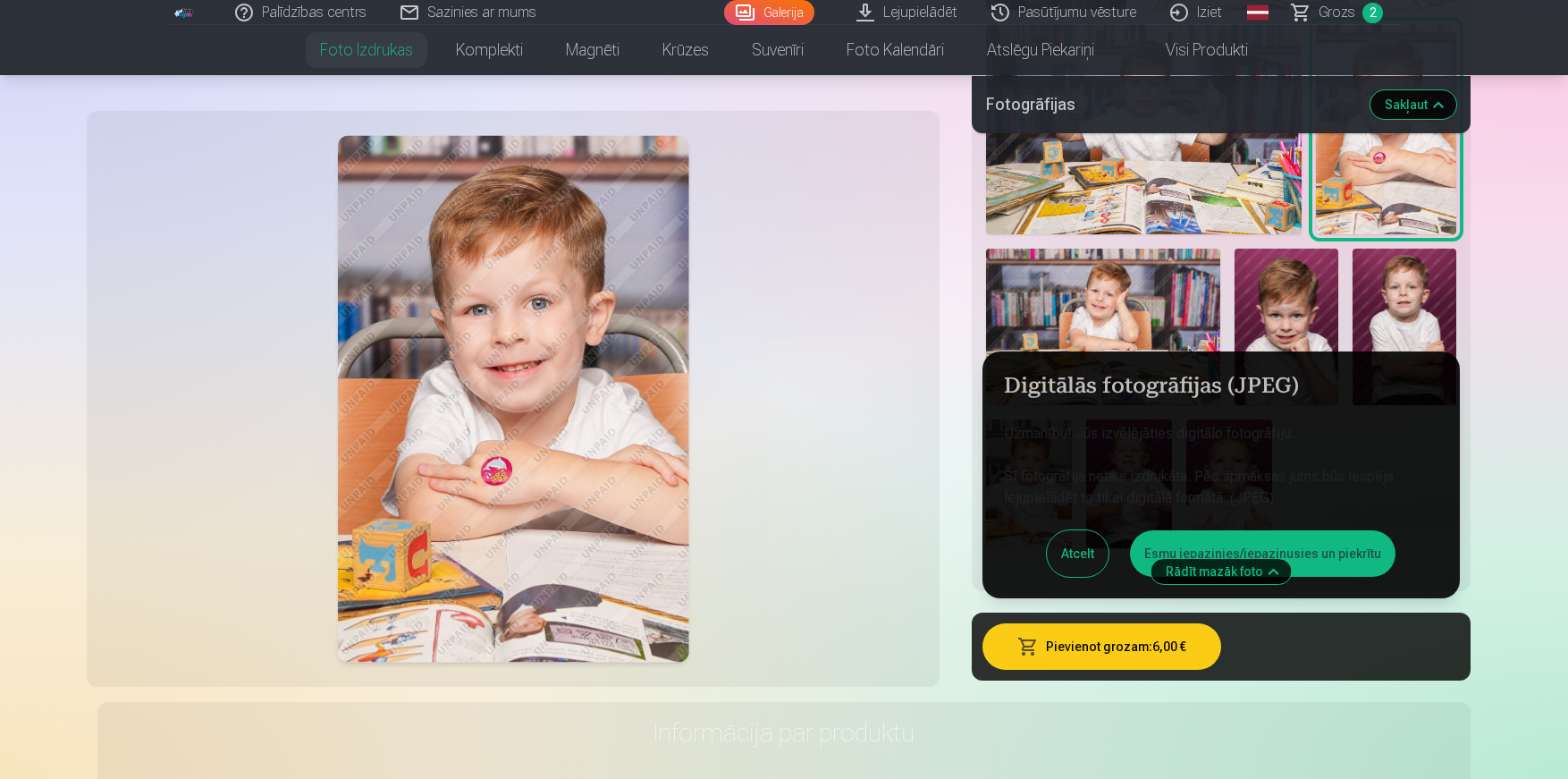
click at [1074, 544] on button "Atcelt" at bounding box center [1077, 553] width 61 height 47
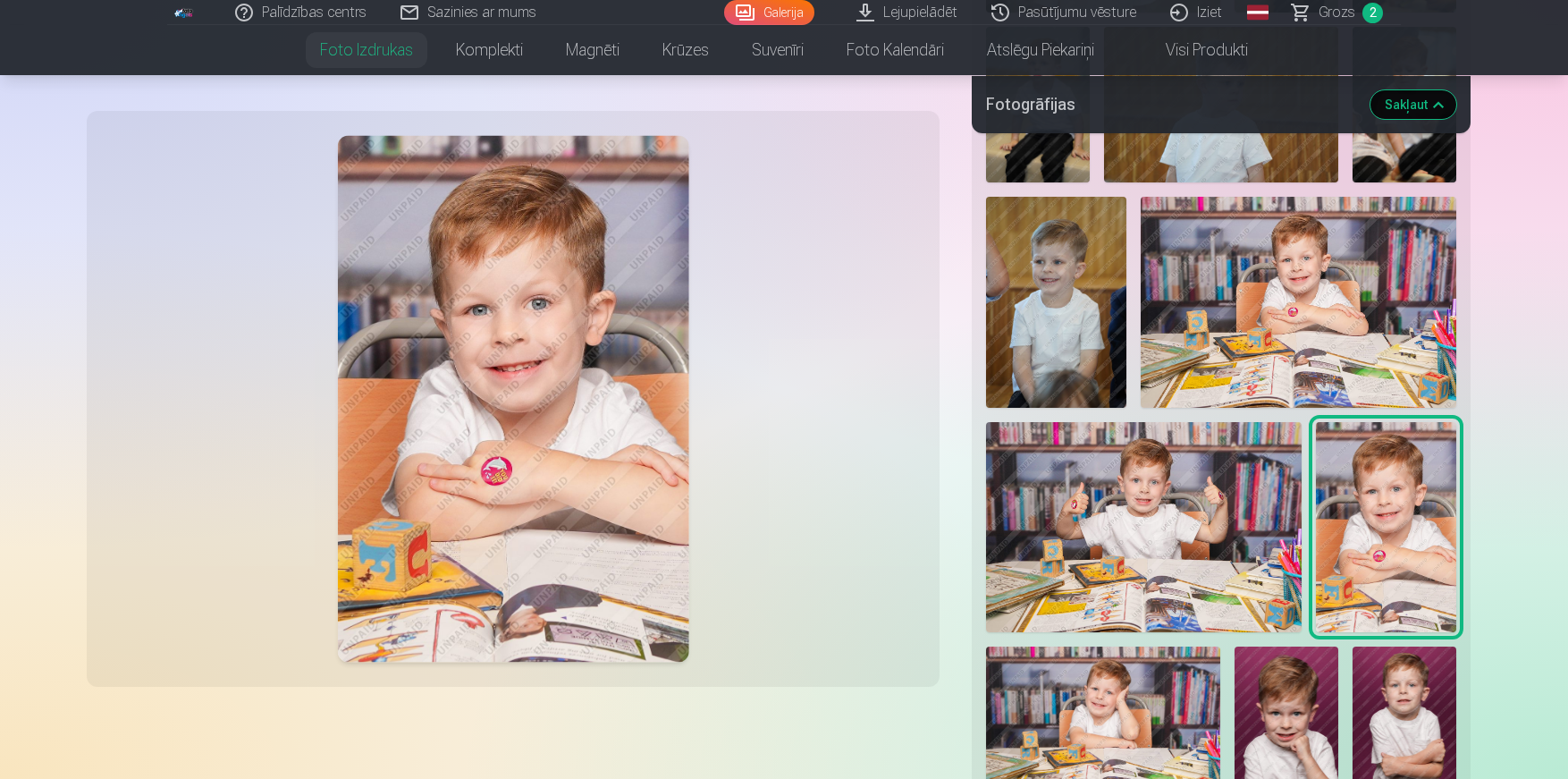
scroll to position [918, 0]
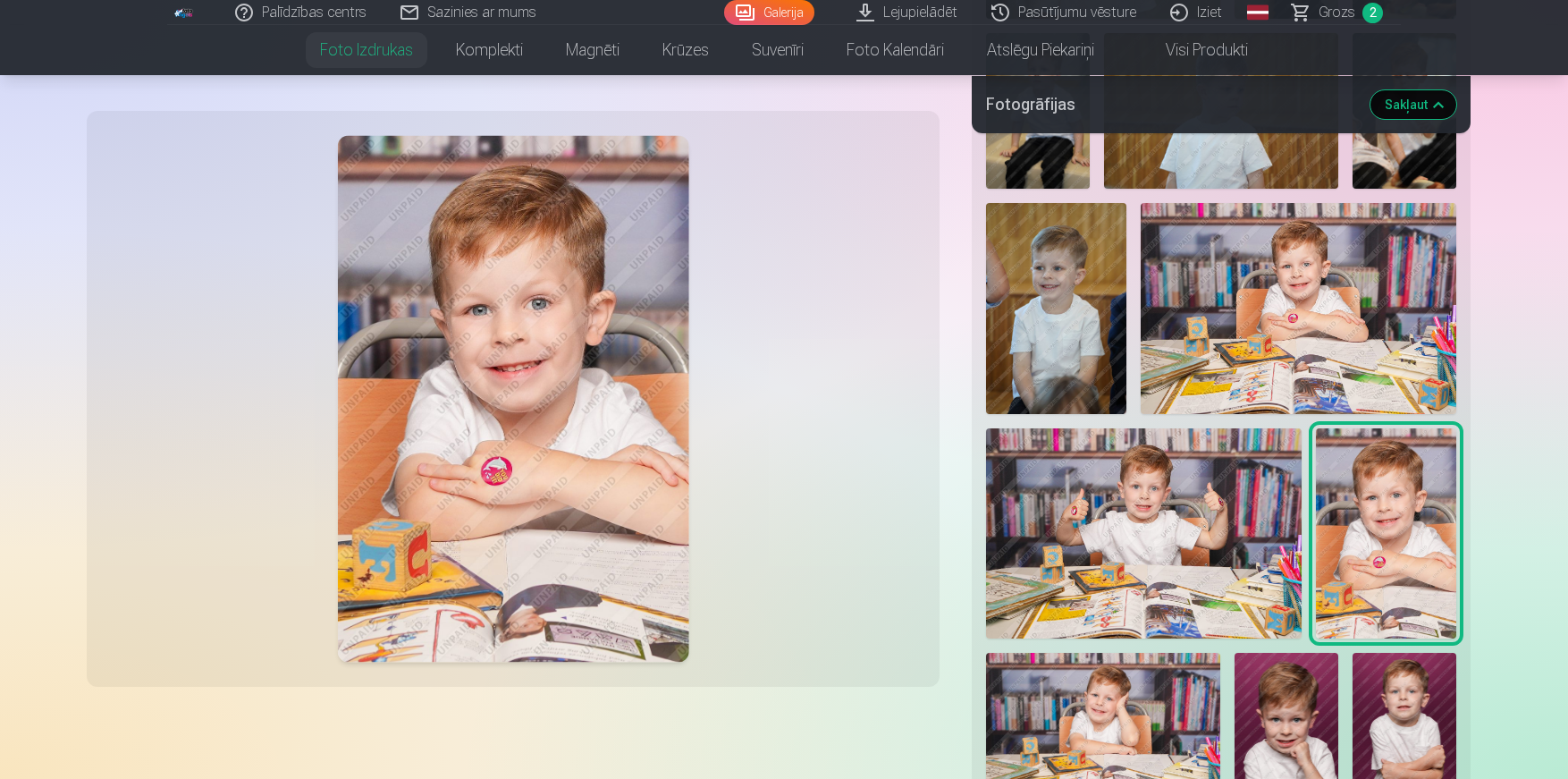
click at [1132, 509] on img at bounding box center [1144, 533] width 316 height 210
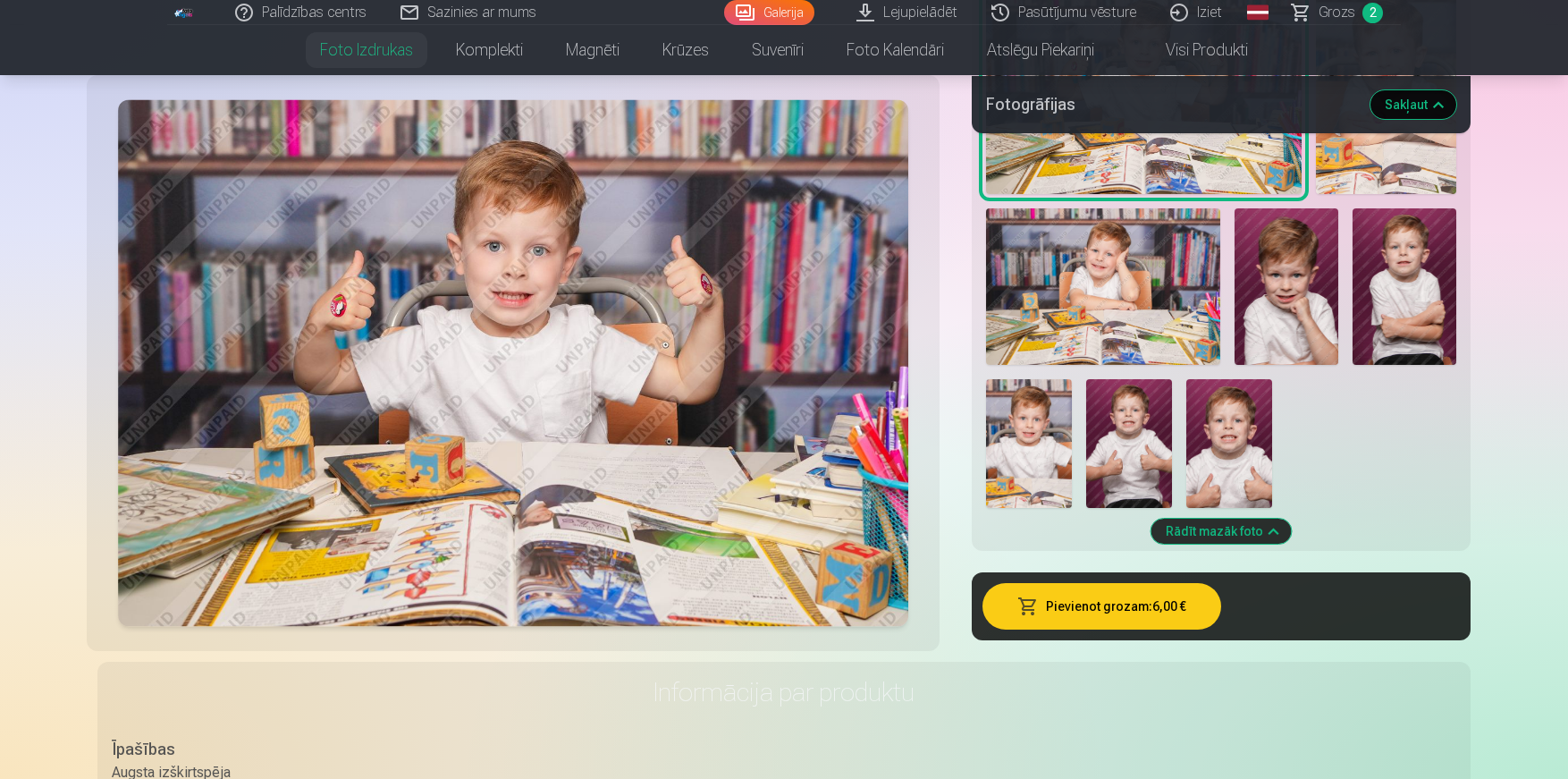
scroll to position [1453, 0]
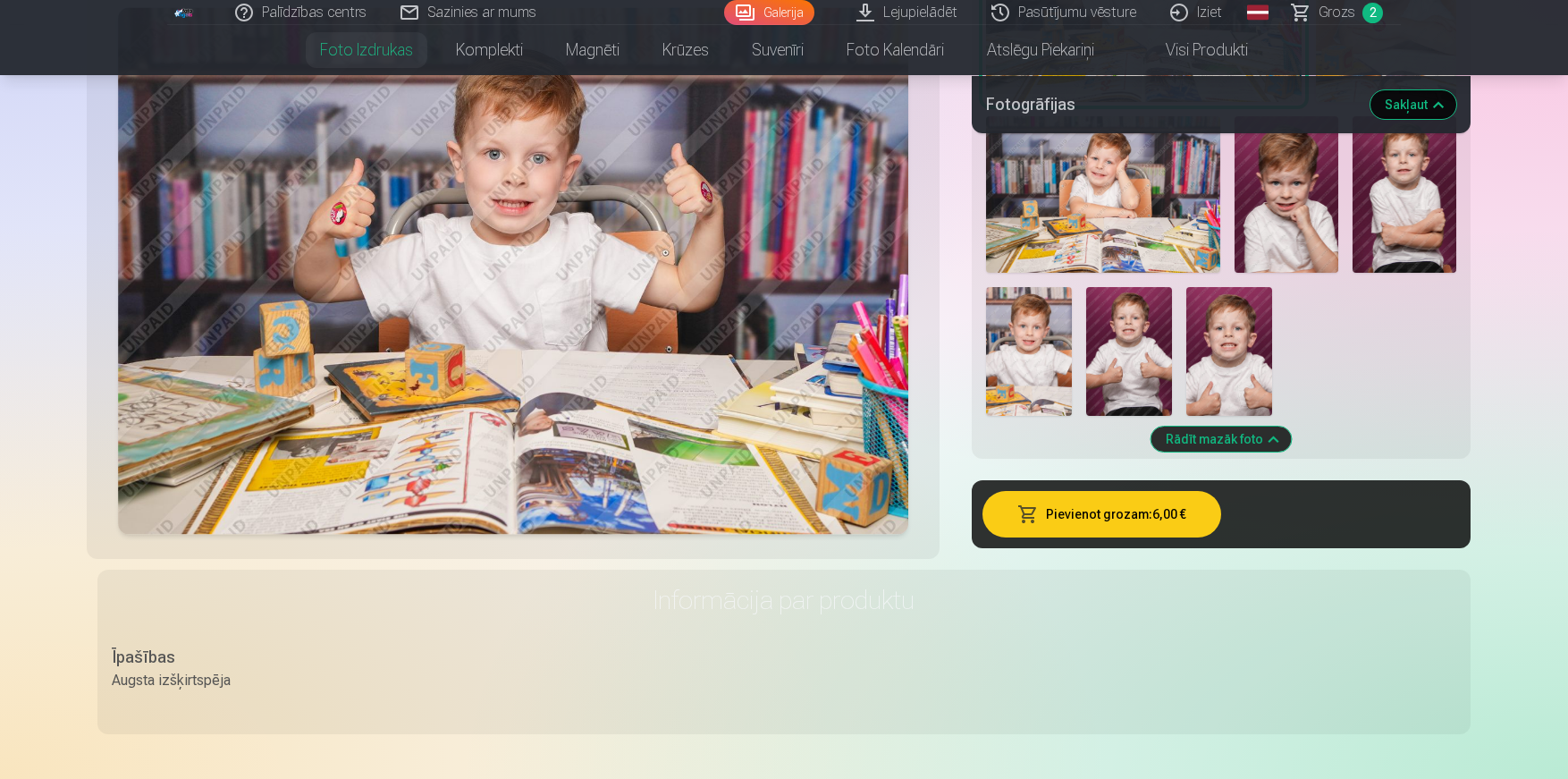
click at [1121, 526] on button "Pievienot grozam : 6,00 €" at bounding box center [1102, 514] width 239 height 47
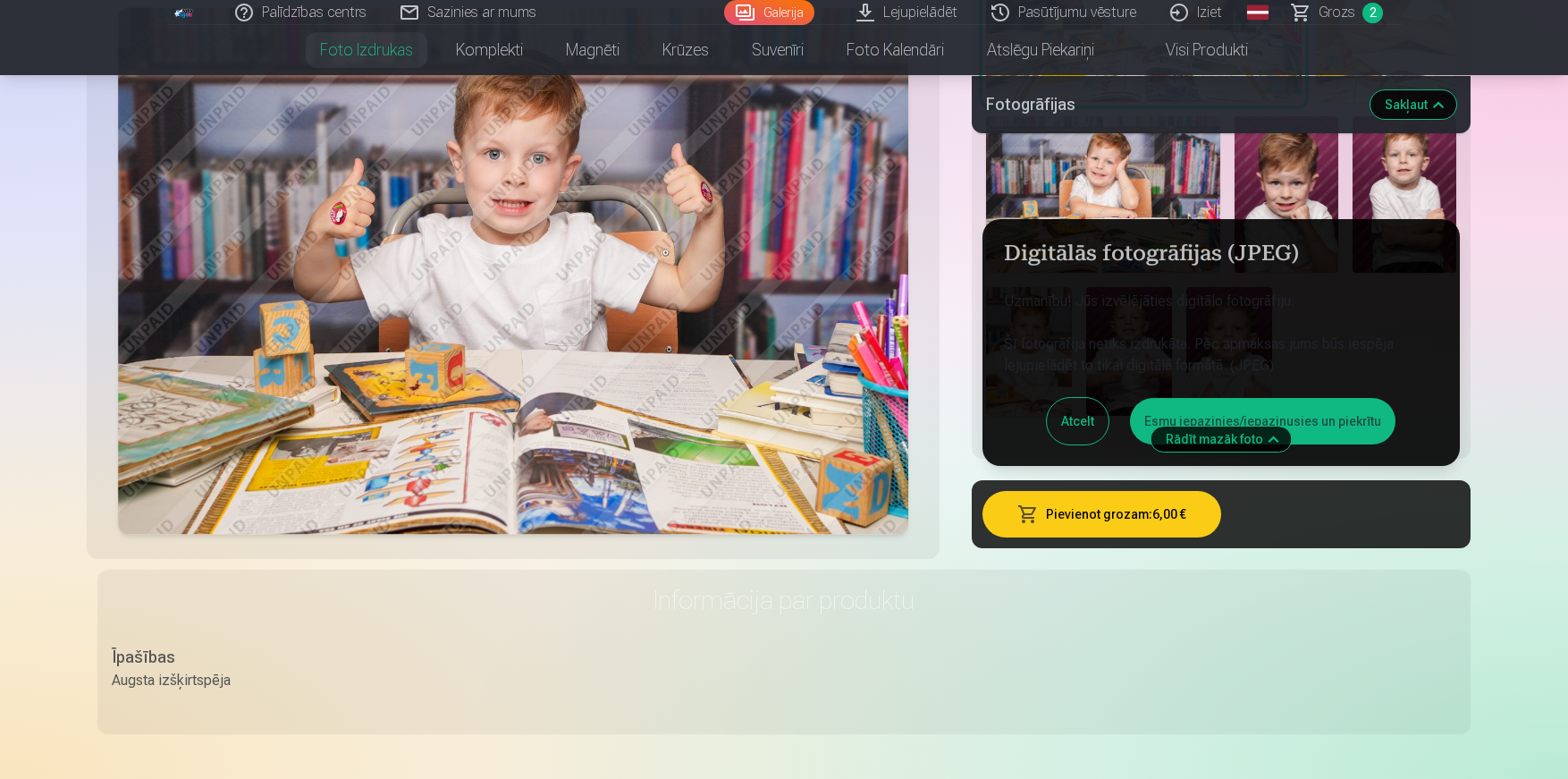
click at [1095, 423] on button "Atcelt" at bounding box center [1077, 421] width 61 height 47
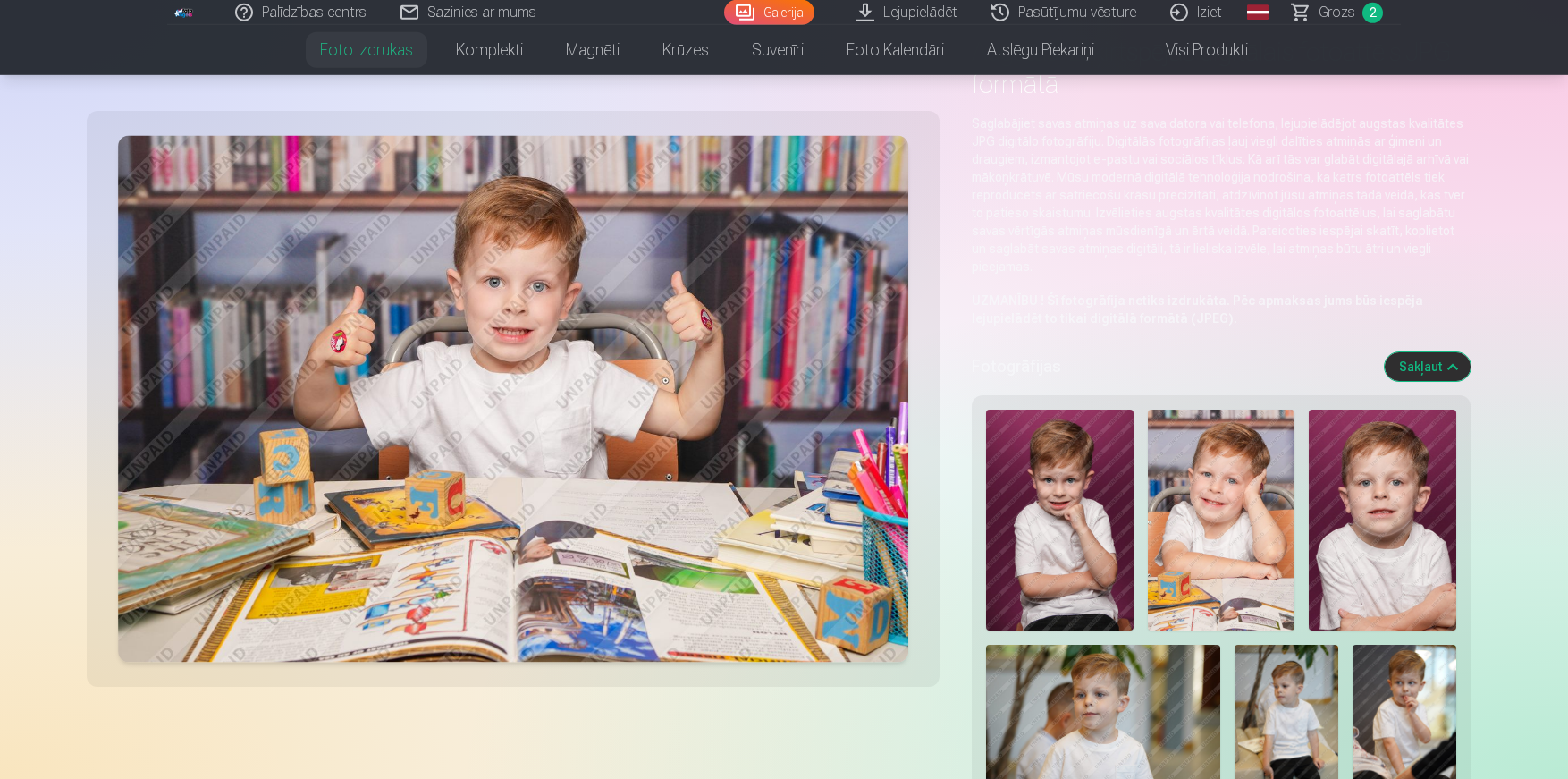
scroll to position [0, 0]
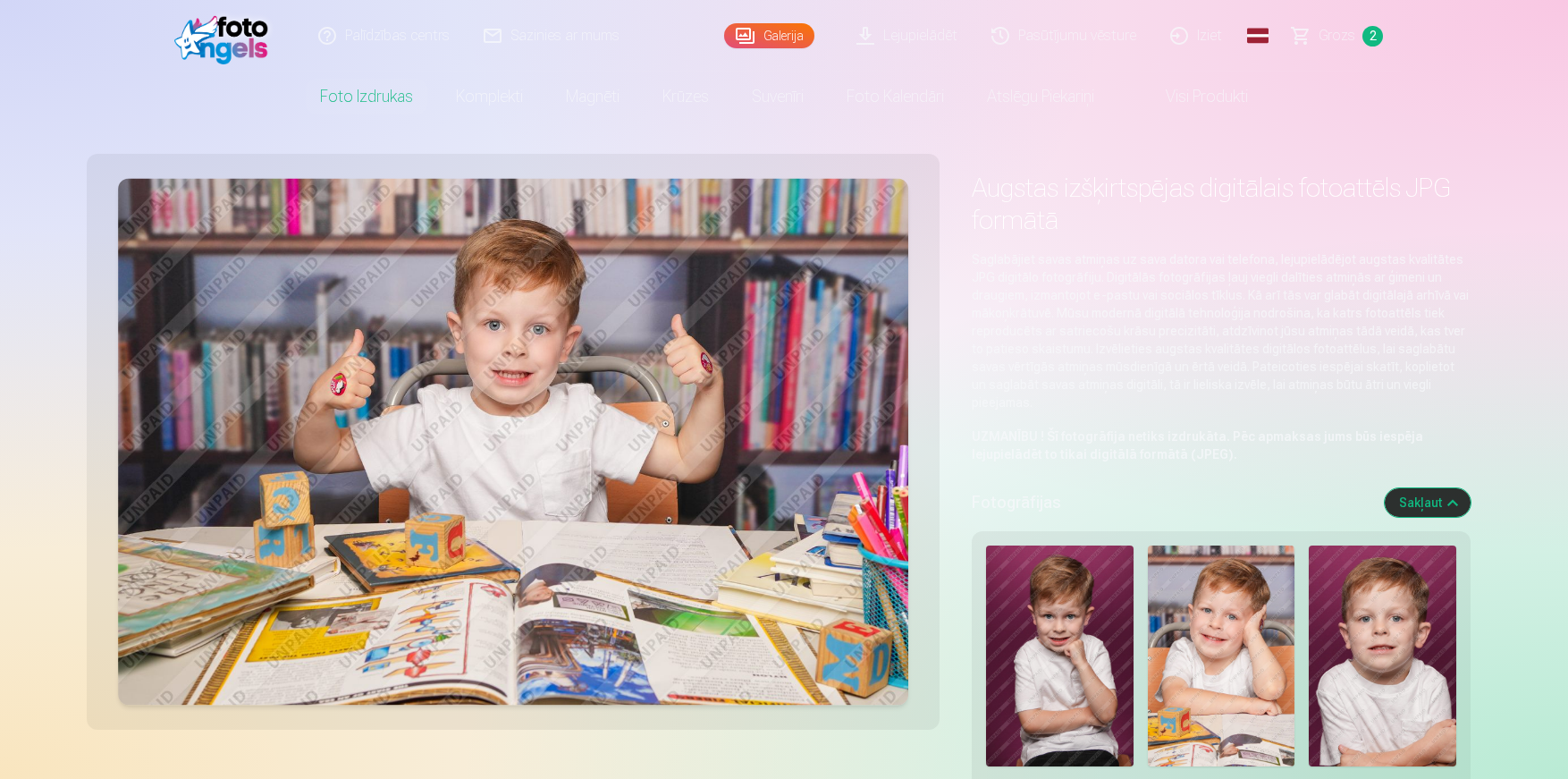
click at [1339, 38] on span "Grozs" at bounding box center [1337, 35] width 37 height 21
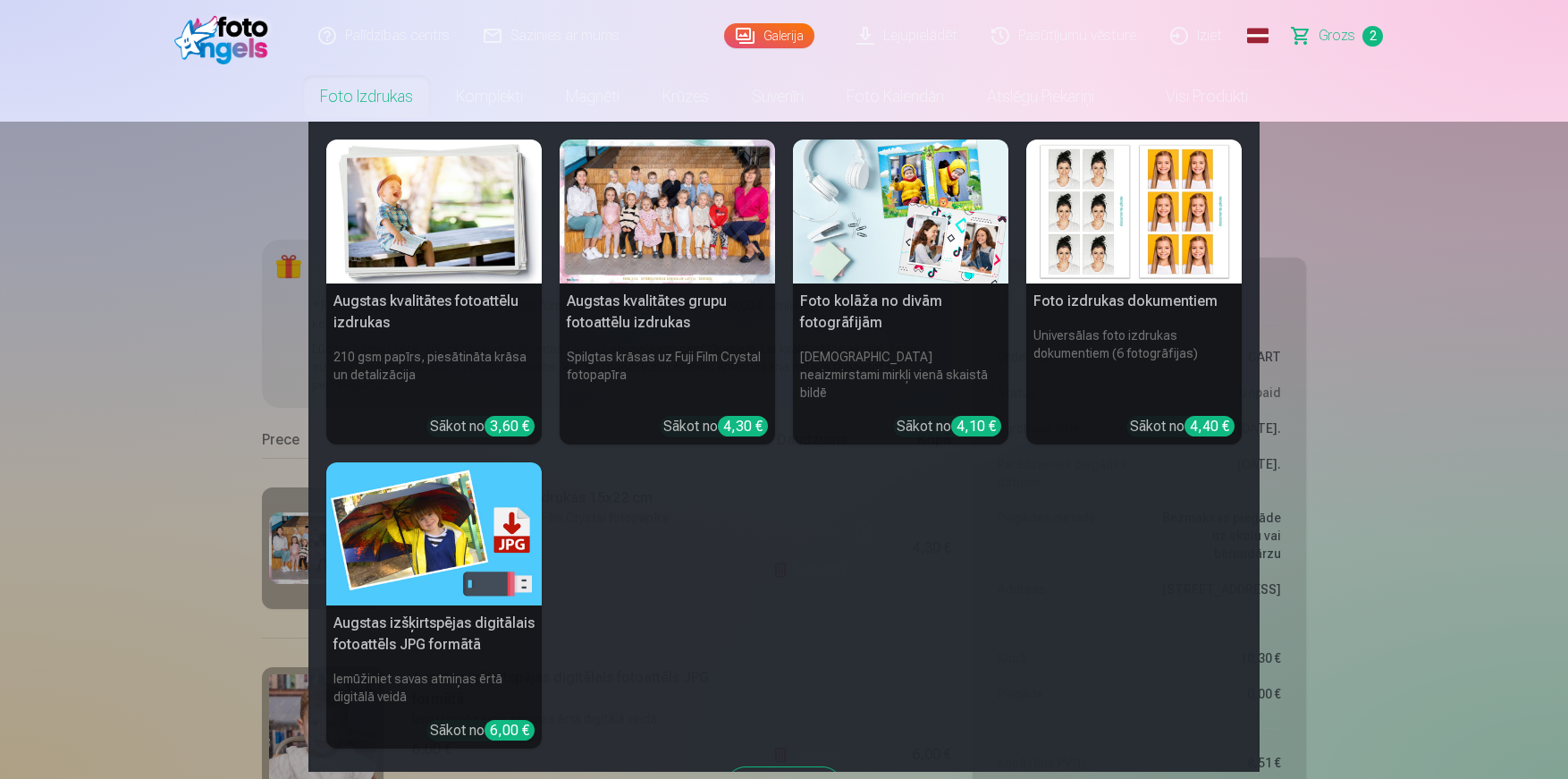
click at [371, 103] on link "Foto izdrukas" at bounding box center [366, 96] width 136 height 50
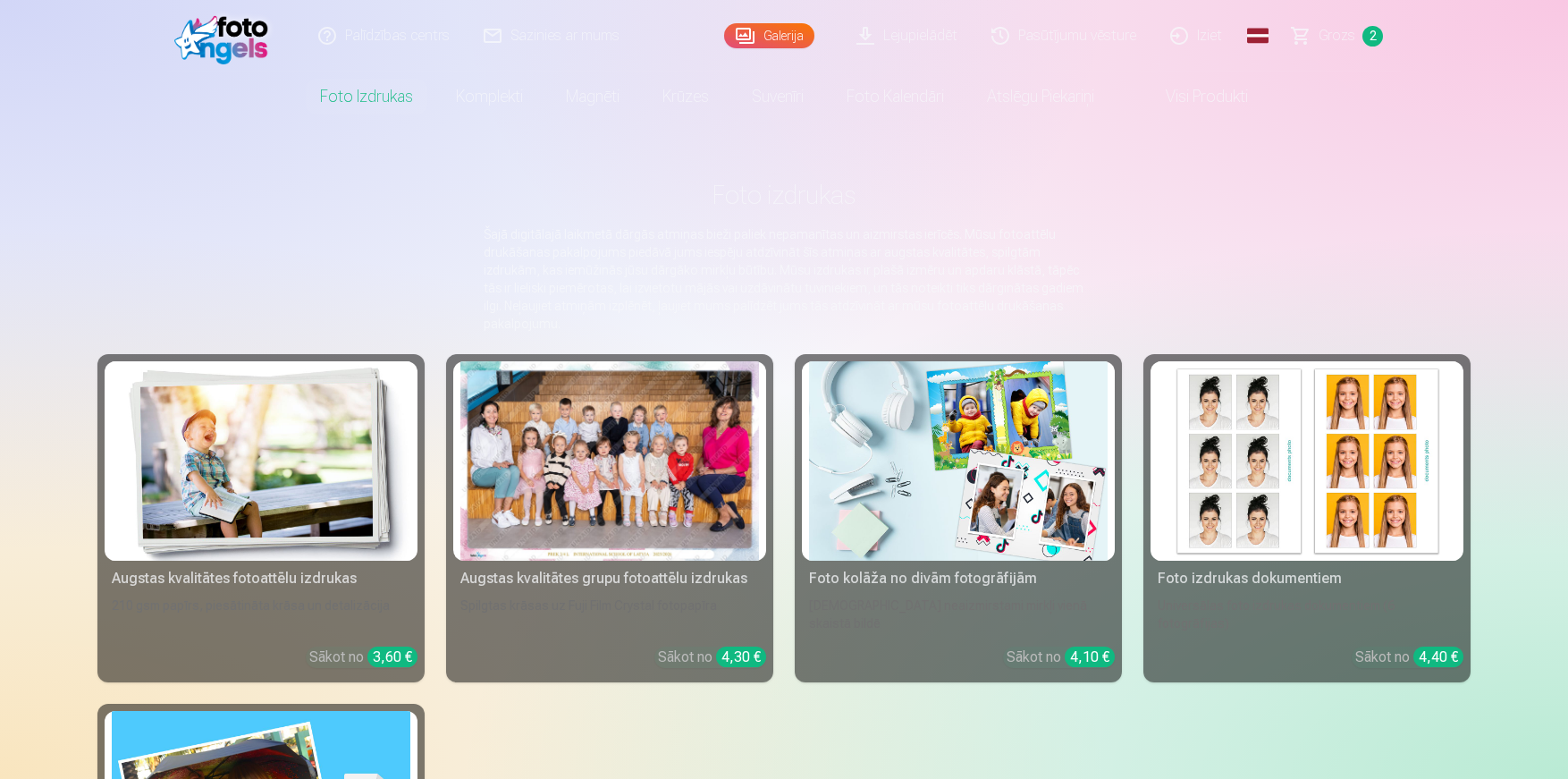
click at [804, 37] on link "Galerija" at bounding box center [769, 35] width 90 height 25
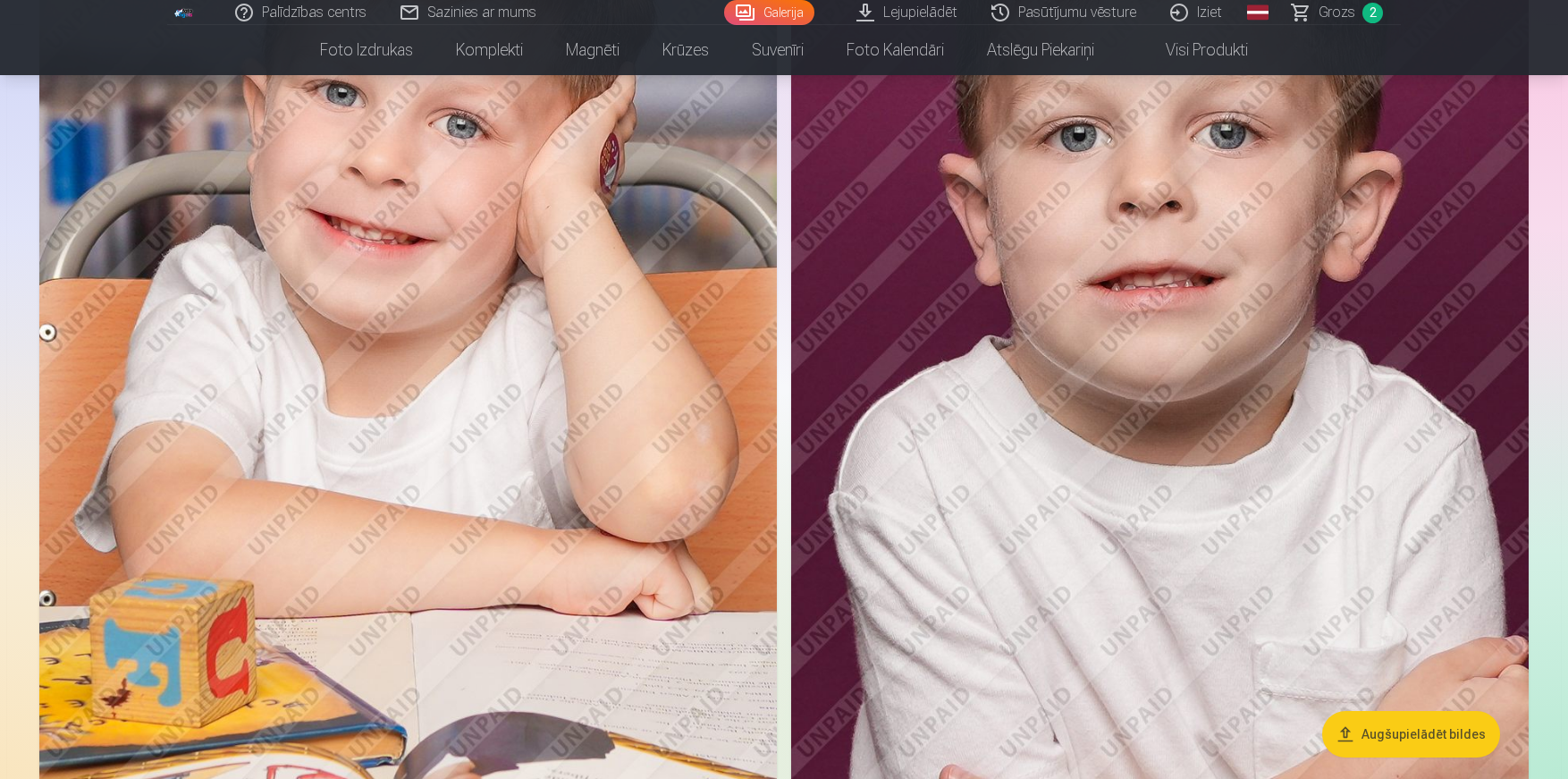
scroll to position [1151, 0]
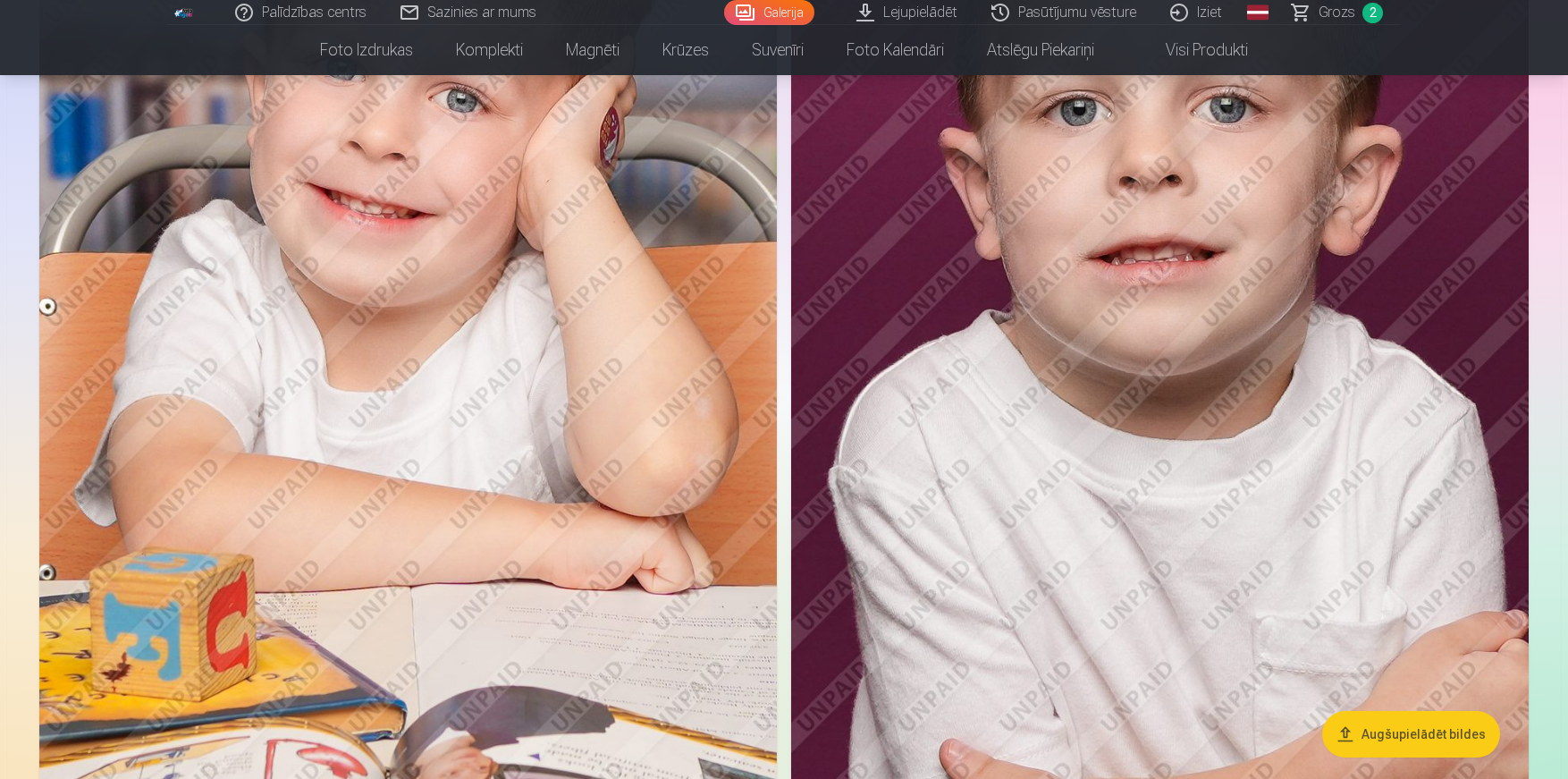
click at [456, 328] on img at bounding box center [408, 295] width 738 height 1107
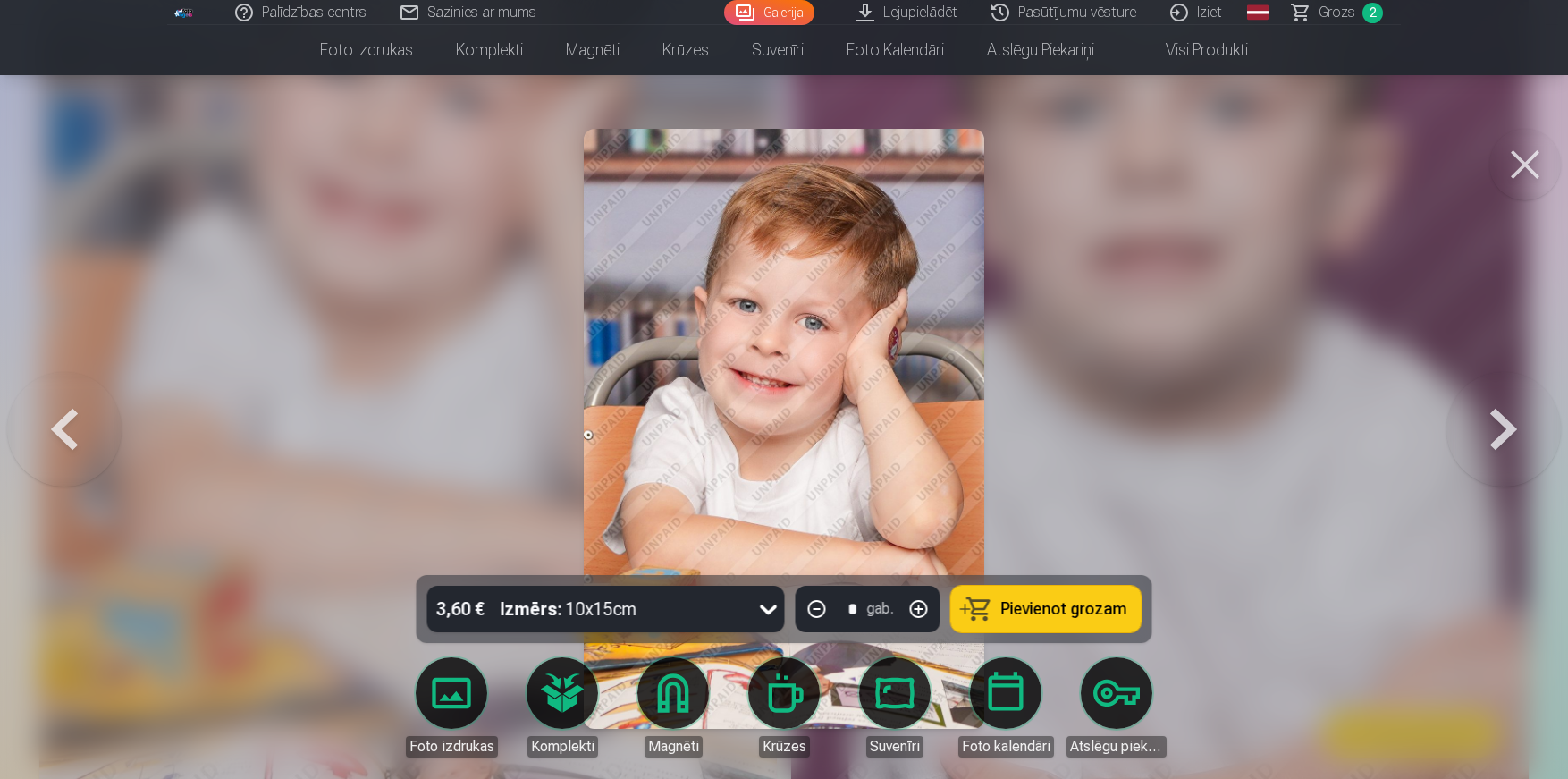
click at [757, 605] on icon at bounding box center [768, 608] width 28 height 28
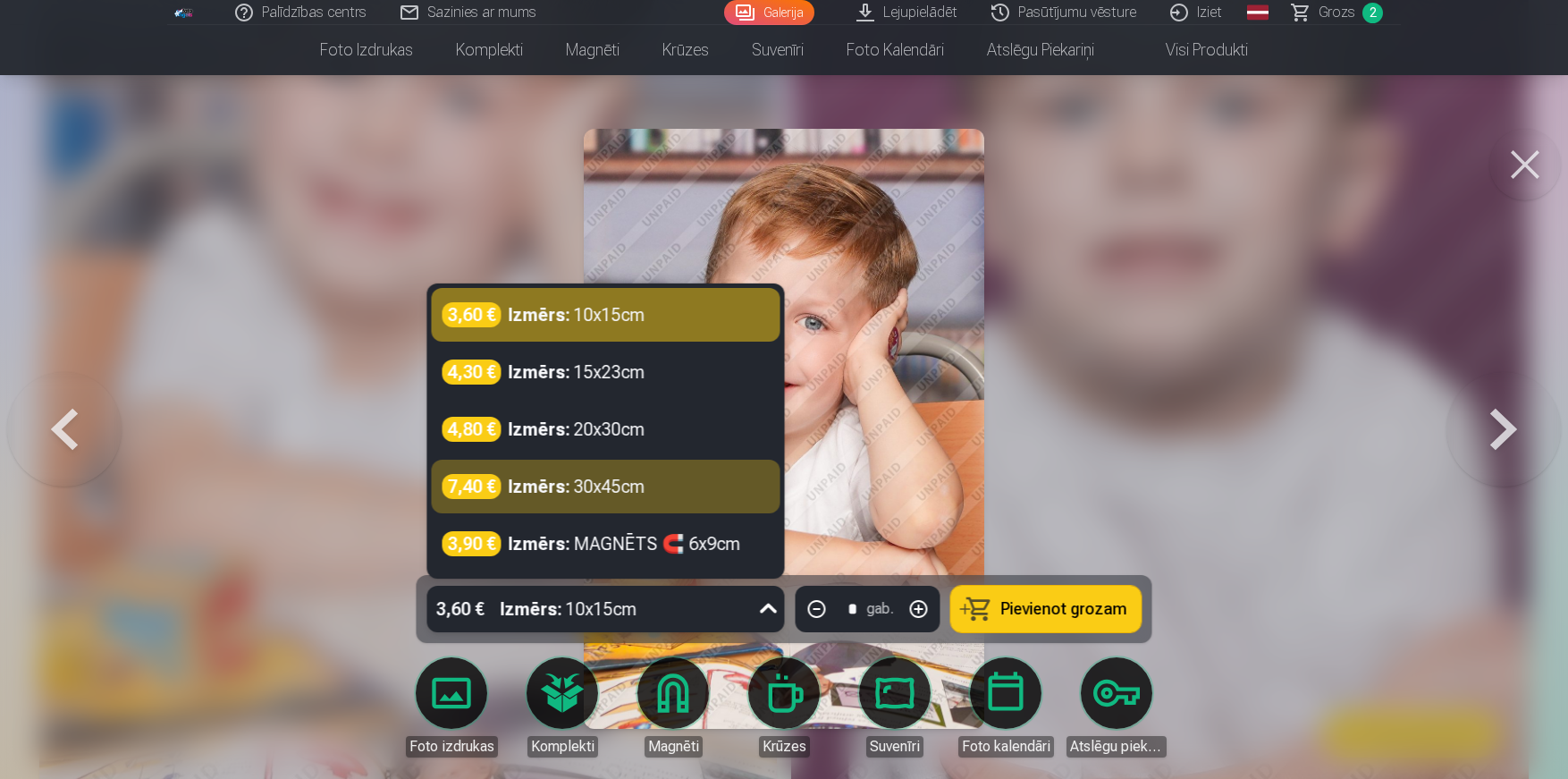
click at [1173, 321] on div at bounding box center [784, 389] width 1568 height 779
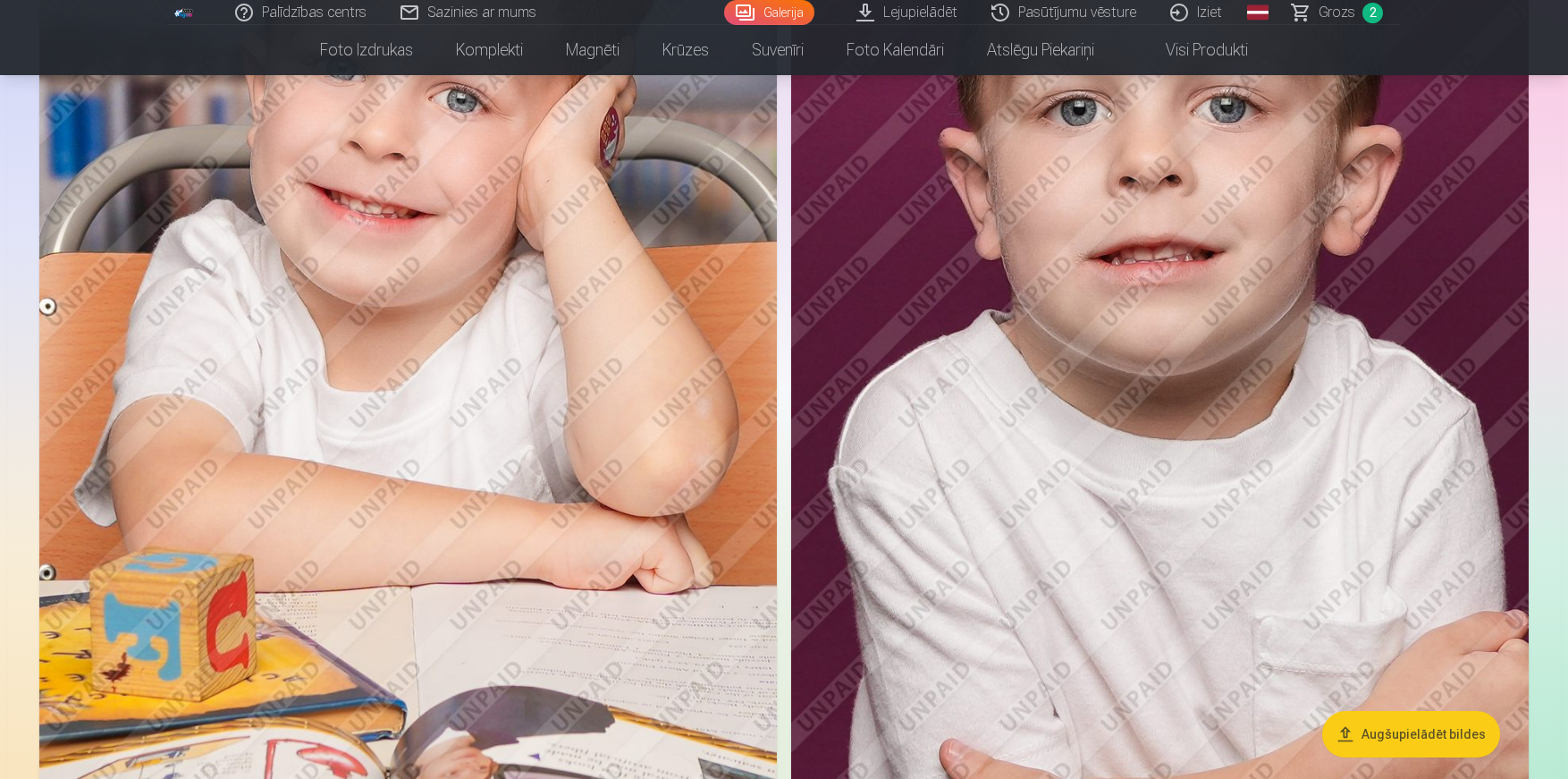
click at [576, 390] on img at bounding box center [408, 295] width 738 height 1107
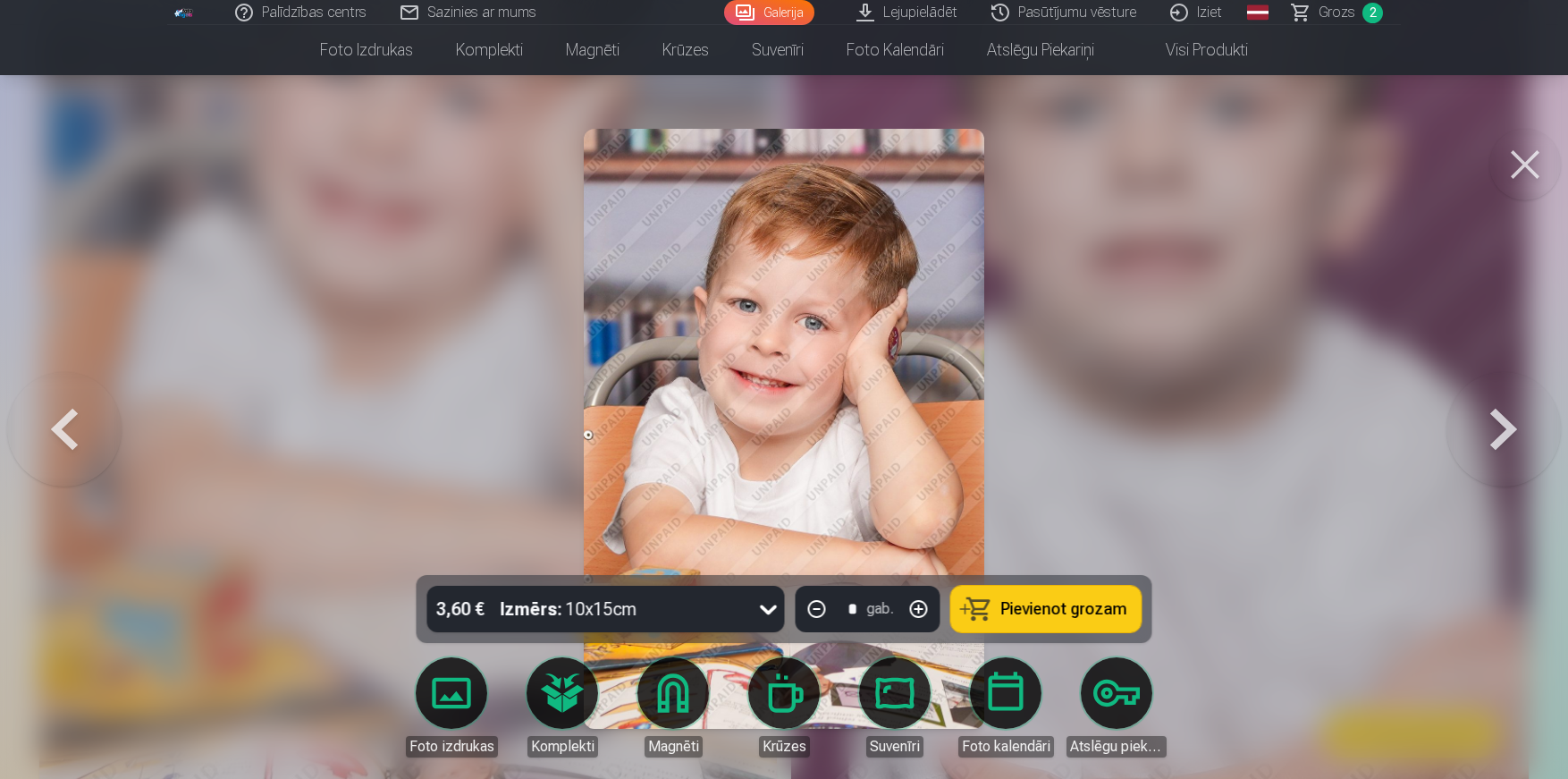
click at [1526, 163] on button at bounding box center [1525, 164] width 72 height 72
